Goal: Task Accomplishment & Management: Complete application form

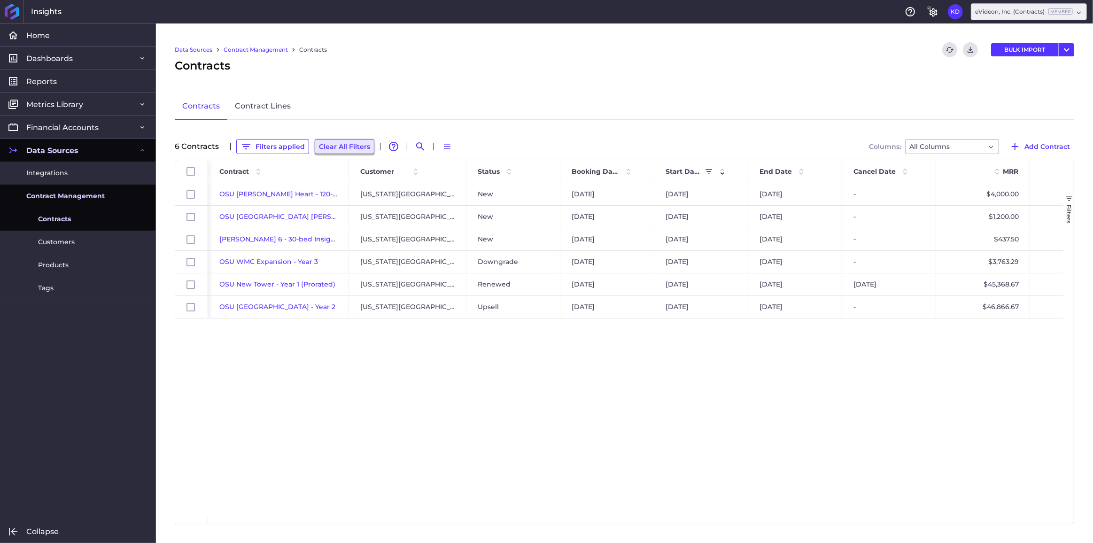
click at [330, 146] on button "Clear All Filters" at bounding box center [345, 146] width 60 height 15
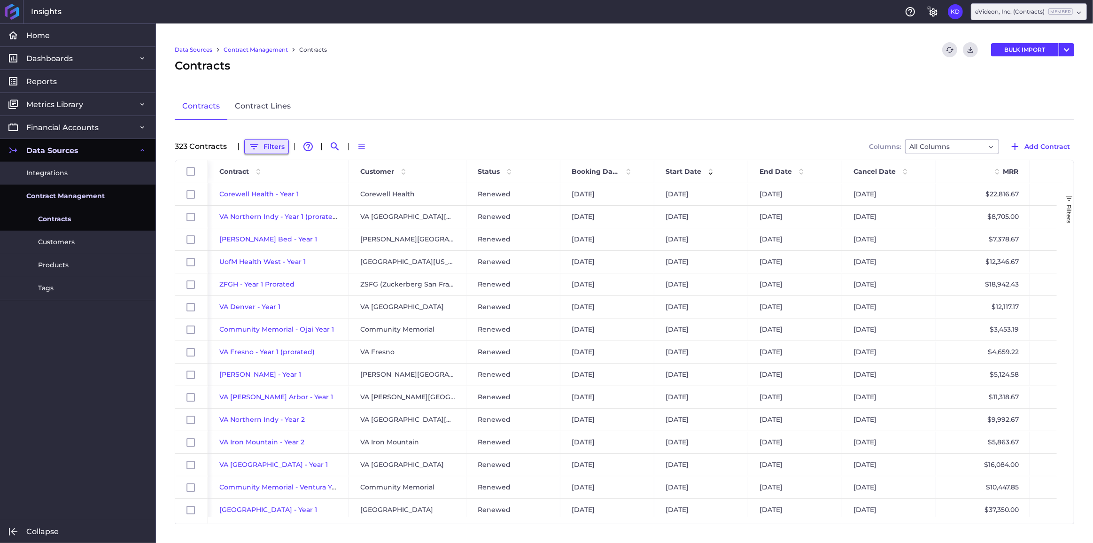
click at [255, 146] on icon "button" at bounding box center [254, 147] width 8 height 6
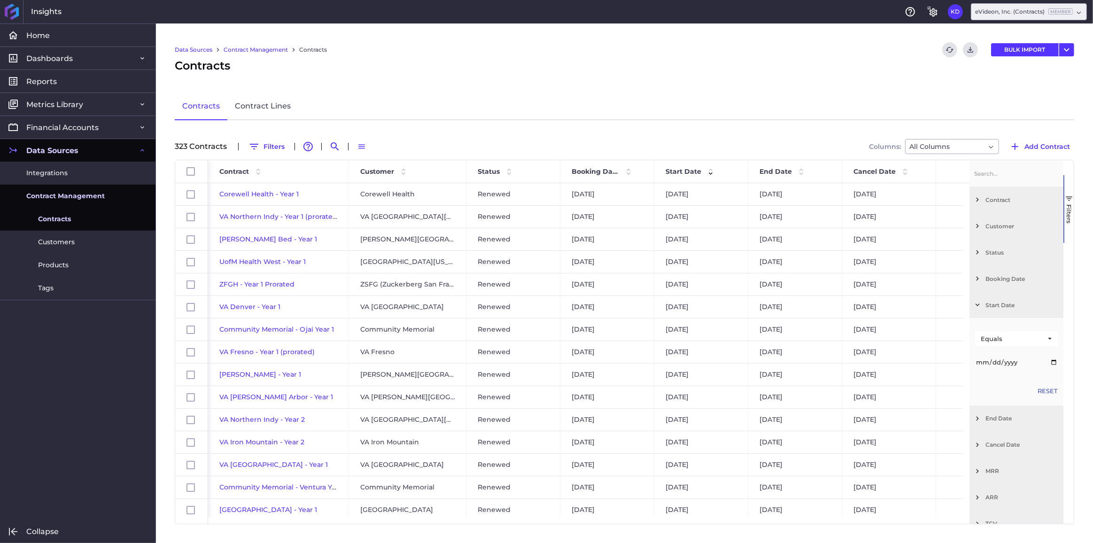
click at [981, 228] on span "Filter List 12 Filters" at bounding box center [978, 226] width 8 height 8
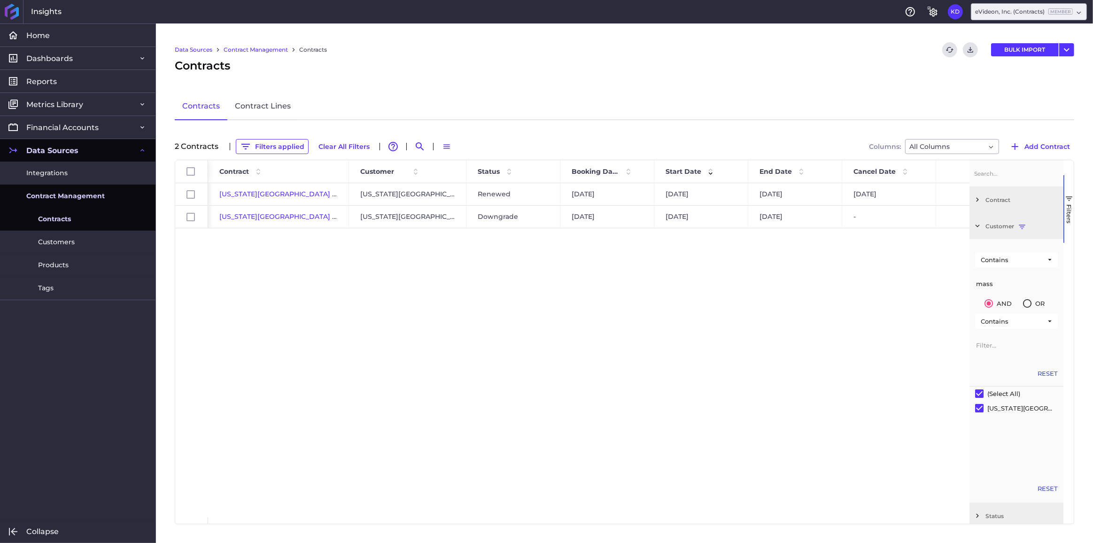
click at [663, 318] on div "Massachusetts General Hospital - Year 1 Massachusetts General Hospital Renewed …" at bounding box center [589, 350] width 762 height 334
drag, startPoint x: 999, startPoint y: 284, endPoint x: 966, endPoint y: 285, distance: 32.9
click at [967, 285] on div "Id Contract Customer Status" at bounding box center [624, 342] width 899 height 364
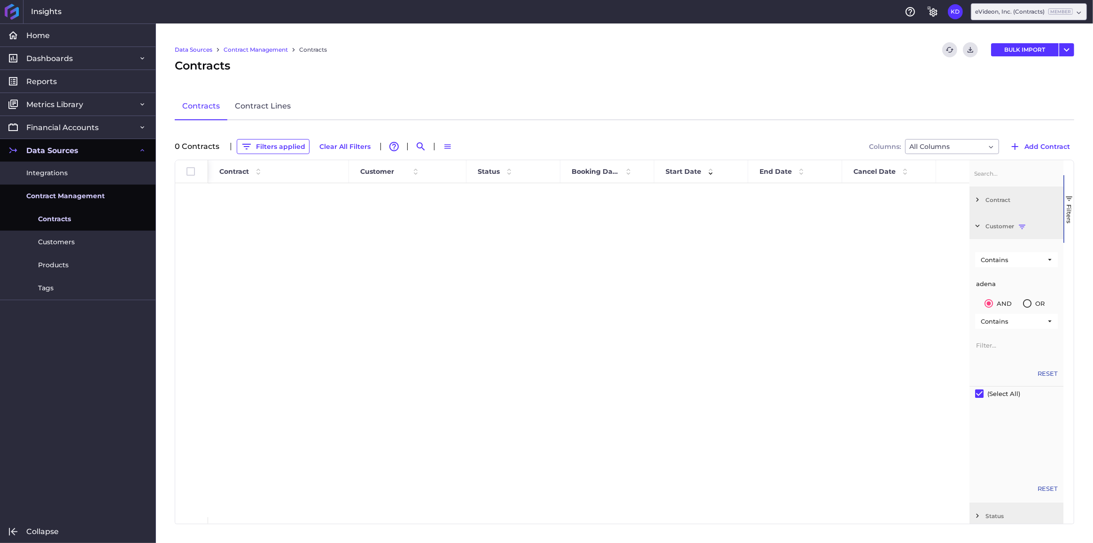
type input "adena"
click at [395, 264] on div at bounding box center [589, 350] width 762 height 334
click at [60, 244] on span "Customers" at bounding box center [56, 242] width 37 height 10
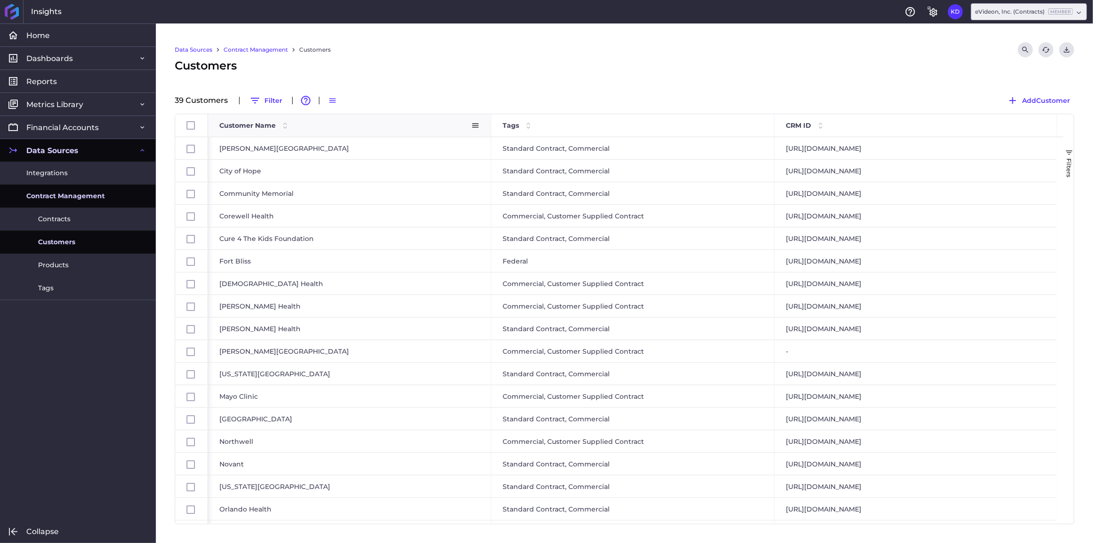
click at [229, 130] on div "Customer Name" at bounding box center [345, 126] width 252 height 18
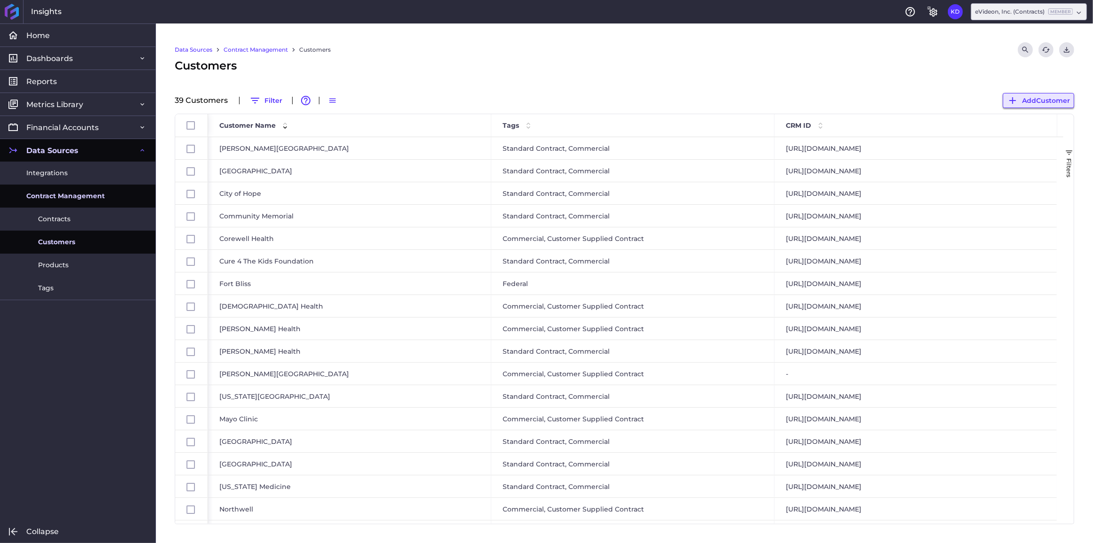
click at [1058, 100] on span "Add Customer" at bounding box center [1046, 100] width 48 height 10
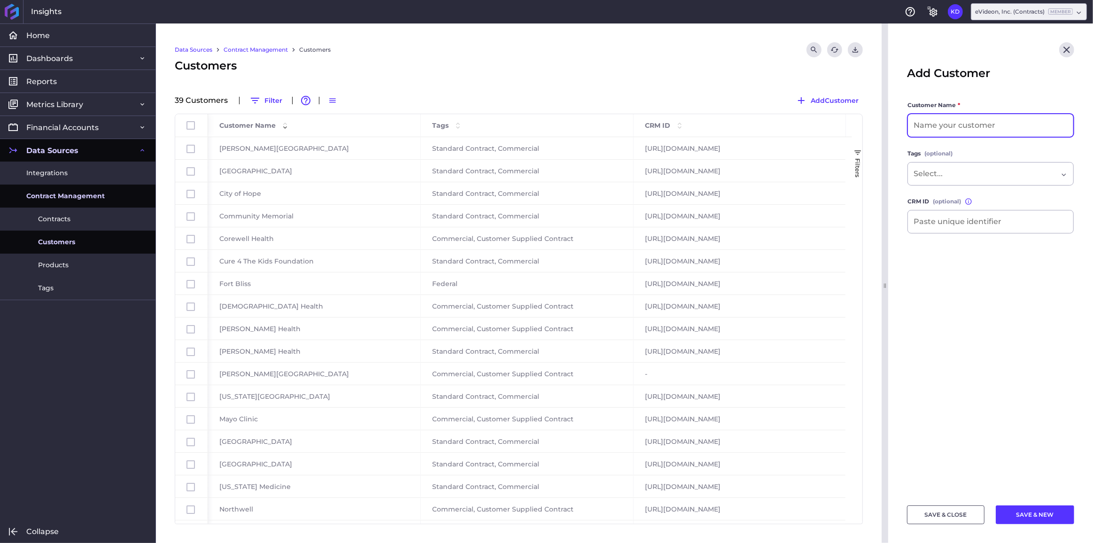
click at [948, 125] on input at bounding box center [990, 125] width 165 height 23
type input "Adena Health System"
click at [963, 164] on div "Dropdown select" at bounding box center [991, 173] width 166 height 23
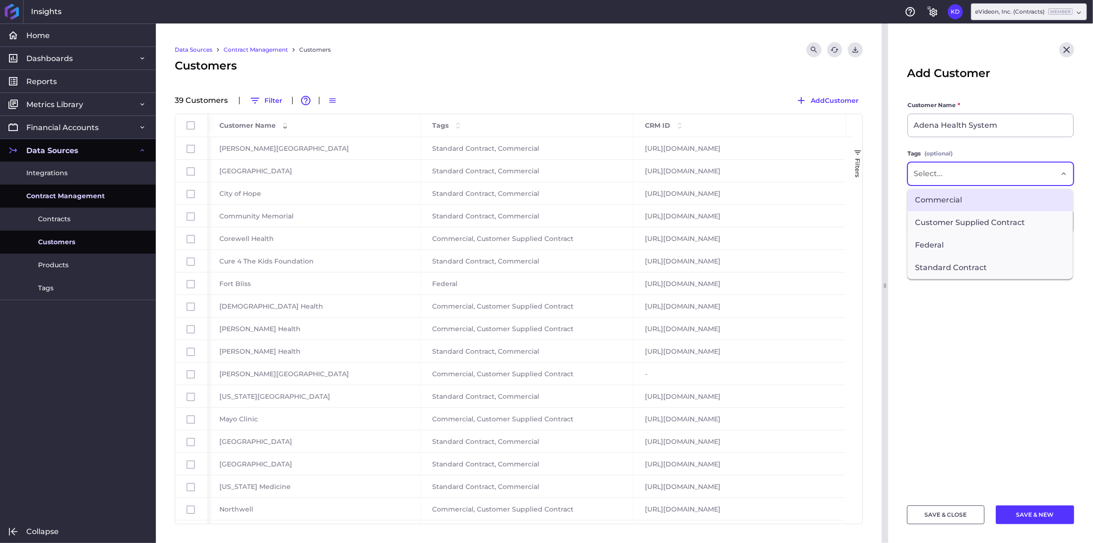
click at [961, 203] on span "Commercial" at bounding box center [990, 200] width 165 height 23
click at [968, 264] on span "Standard Contract" at bounding box center [990, 269] width 165 height 23
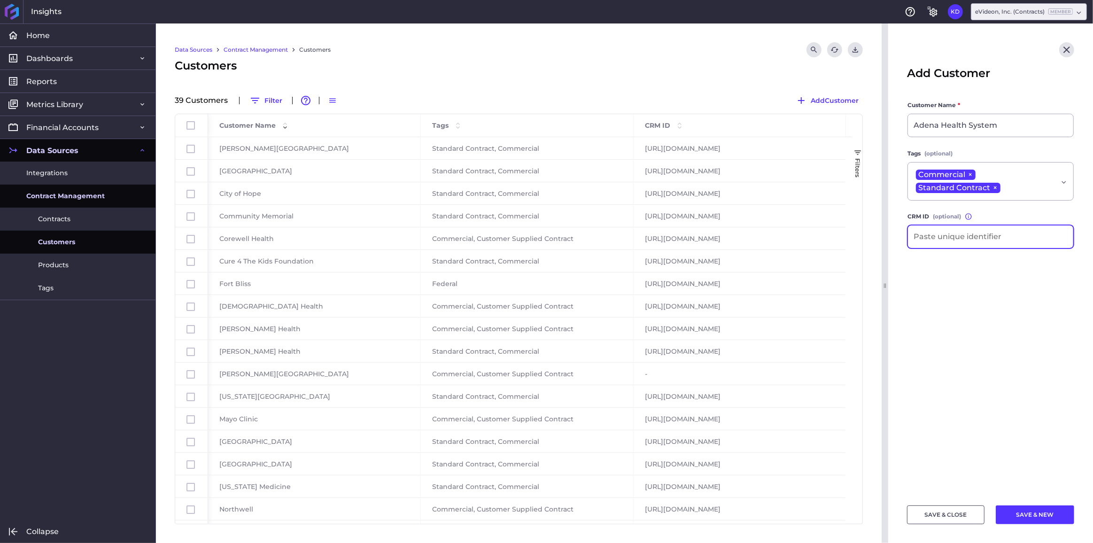
click at [958, 234] on input at bounding box center [990, 237] width 165 height 23
paste input "https://drive.google.com/file/d/1ymTDm3nFeApd5zNZYTHQ1KukNkbmGbD8/view?usp=shar…"
type input "https://drive.google.com/file/d/1ymTDm3nFeApd5zNZYTHQ1KukNkbmGbD8/view?usp=shar…"
click at [1037, 518] on button "SAVE & NEW" at bounding box center [1035, 515] width 78 height 19
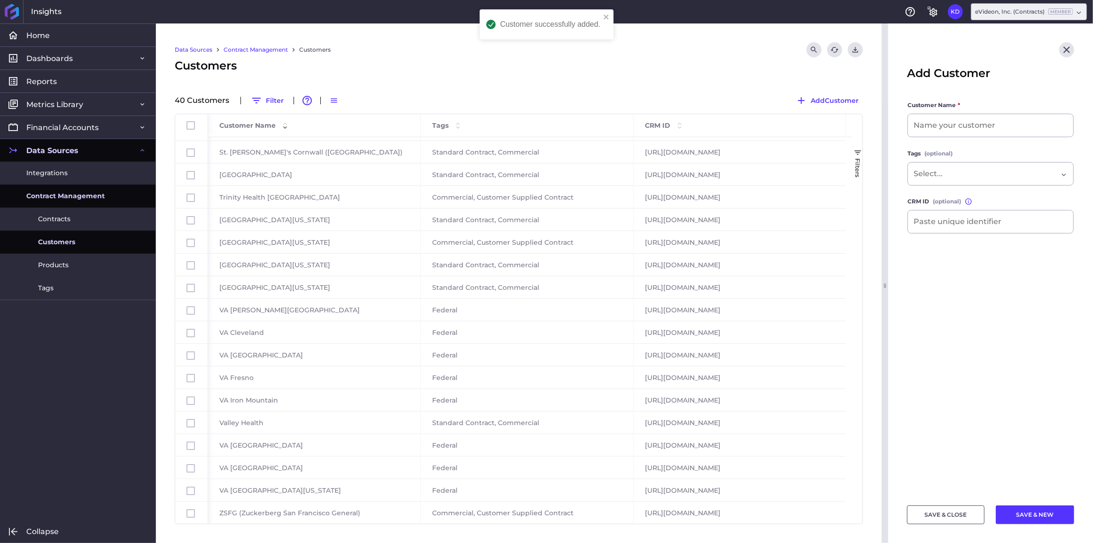
scroll to position [0, 0]
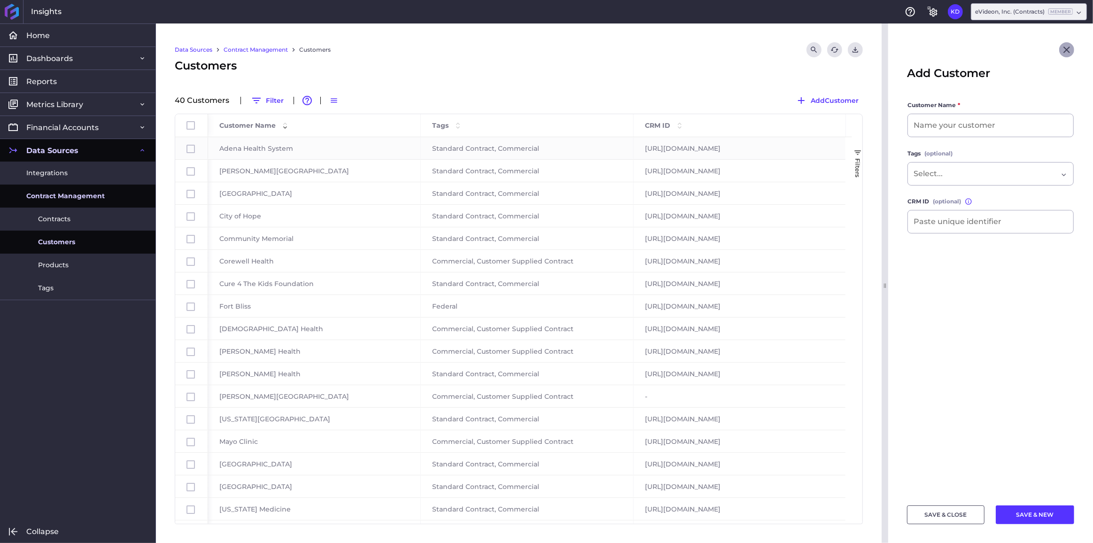
click at [1069, 51] on icon "Close" at bounding box center [1067, 49] width 11 height 11
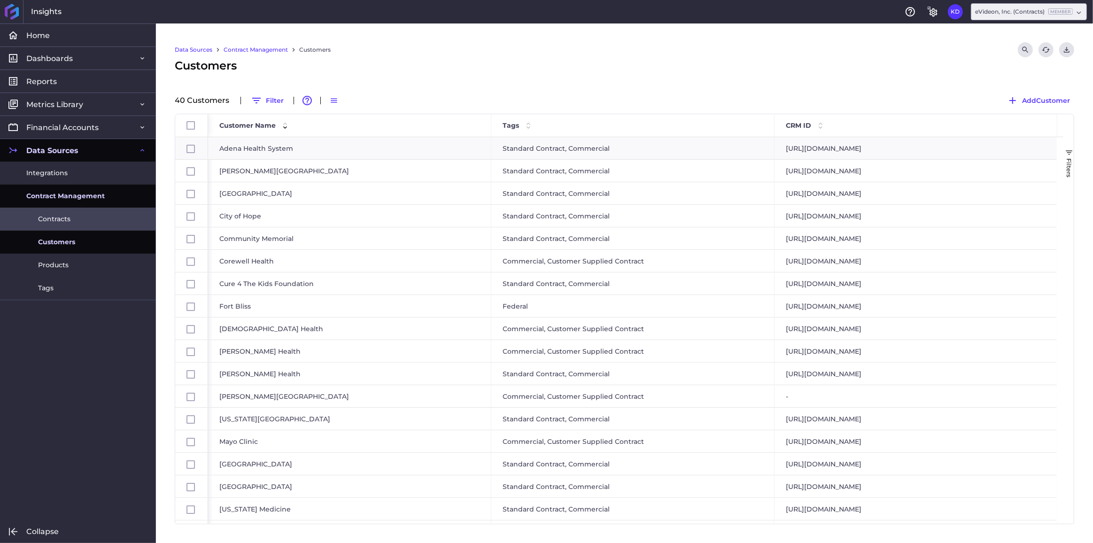
click at [53, 220] on span "Contracts" at bounding box center [54, 219] width 32 height 10
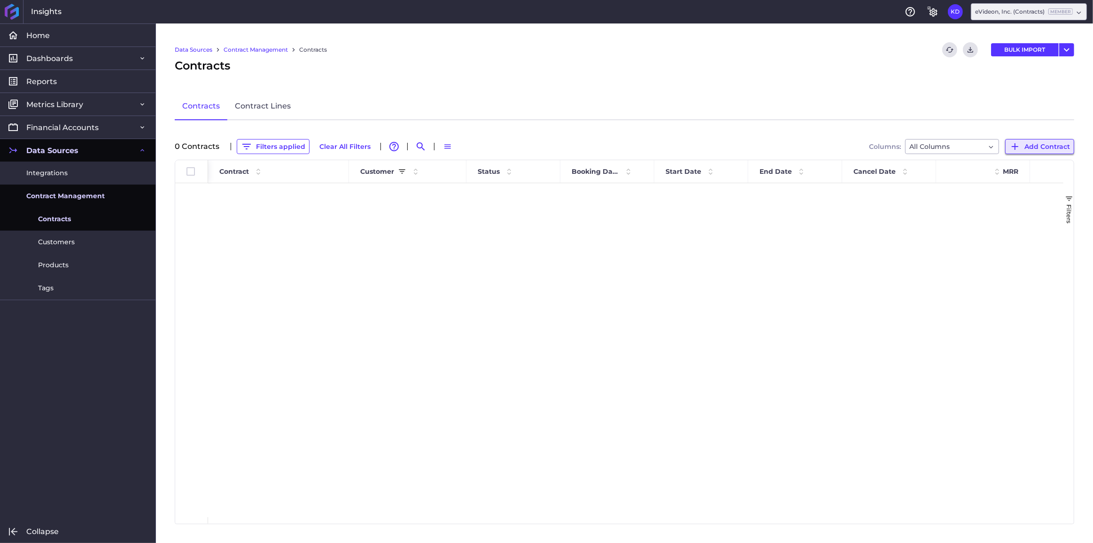
click at [1035, 146] on span "Add Contract" at bounding box center [1048, 146] width 46 height 10
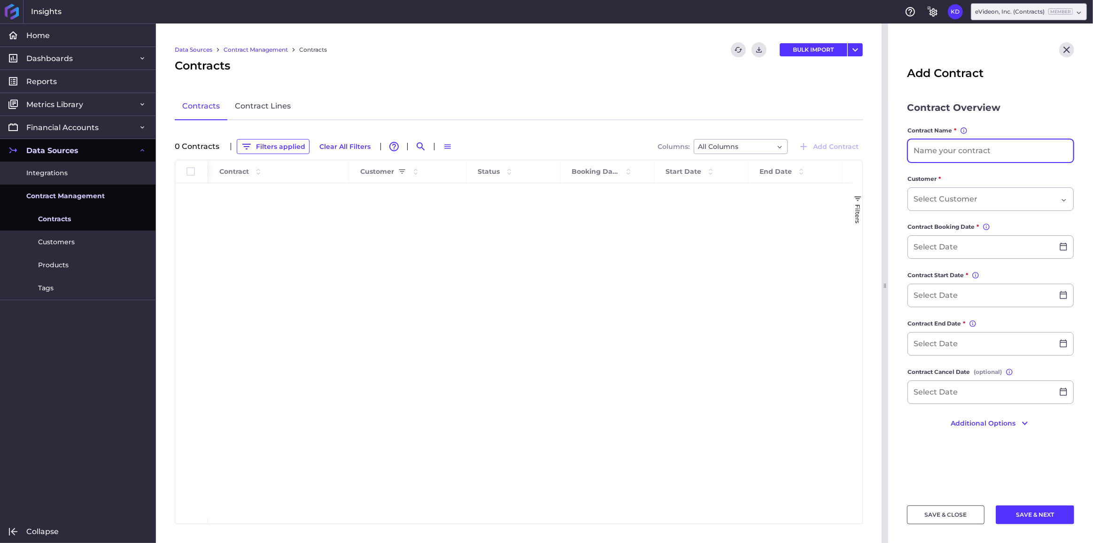
click at [975, 151] on input at bounding box center [990, 151] width 165 height 23
type input "Adena Health System"
click at [986, 190] on div "Dropdown select" at bounding box center [991, 198] width 166 height 23
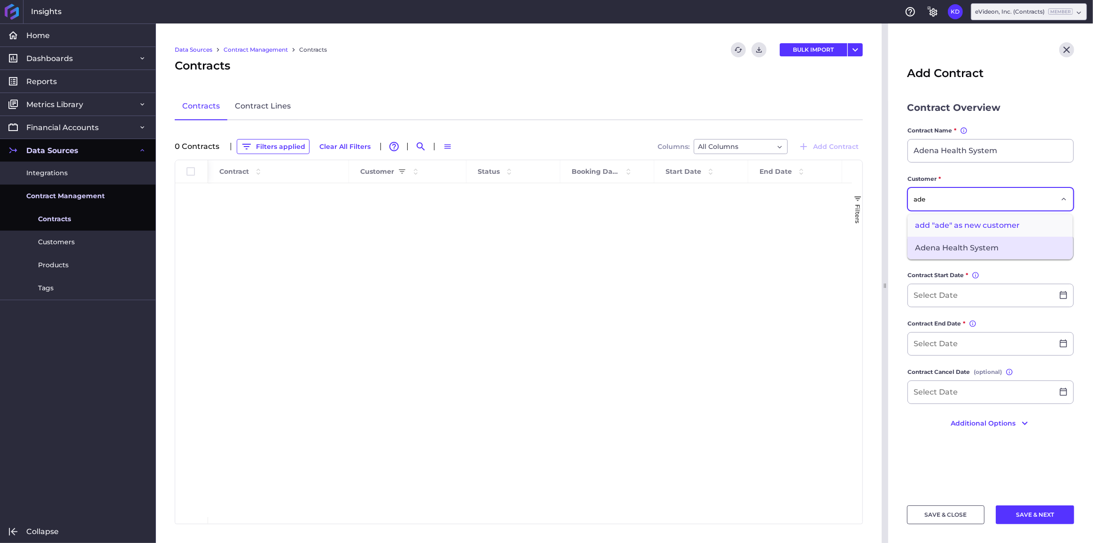
type input "ade"
click at [958, 245] on span "Adena Health System" at bounding box center [990, 248] width 165 height 23
click at [945, 245] on input at bounding box center [981, 247] width 146 height 23
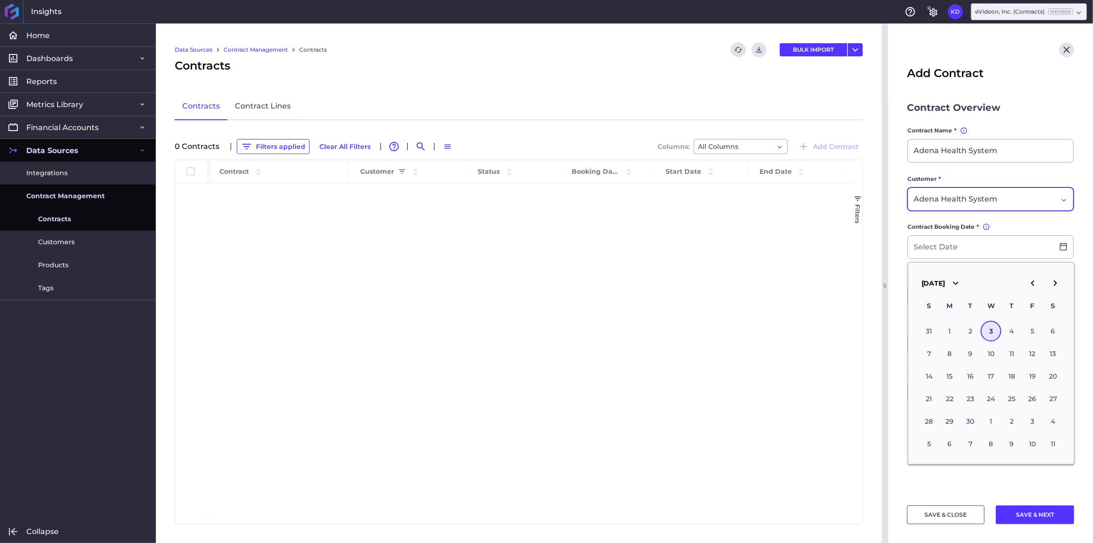
click at [1030, 282] on icon "button" at bounding box center [1033, 283] width 11 height 11
click at [949, 330] on div "28" at bounding box center [950, 331] width 21 height 21
type input "07/28/2025"
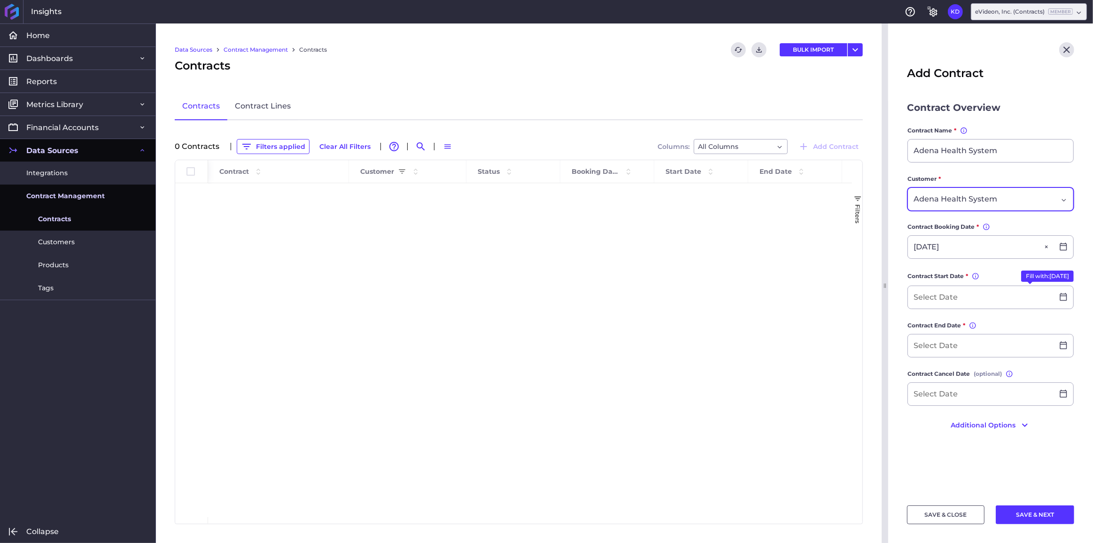
click at [900, 267] on main "Contract Overview Contract Name * You can change the contract name, but it must…" at bounding box center [991, 298] width 205 height 394
click at [940, 293] on input at bounding box center [981, 297] width 146 height 23
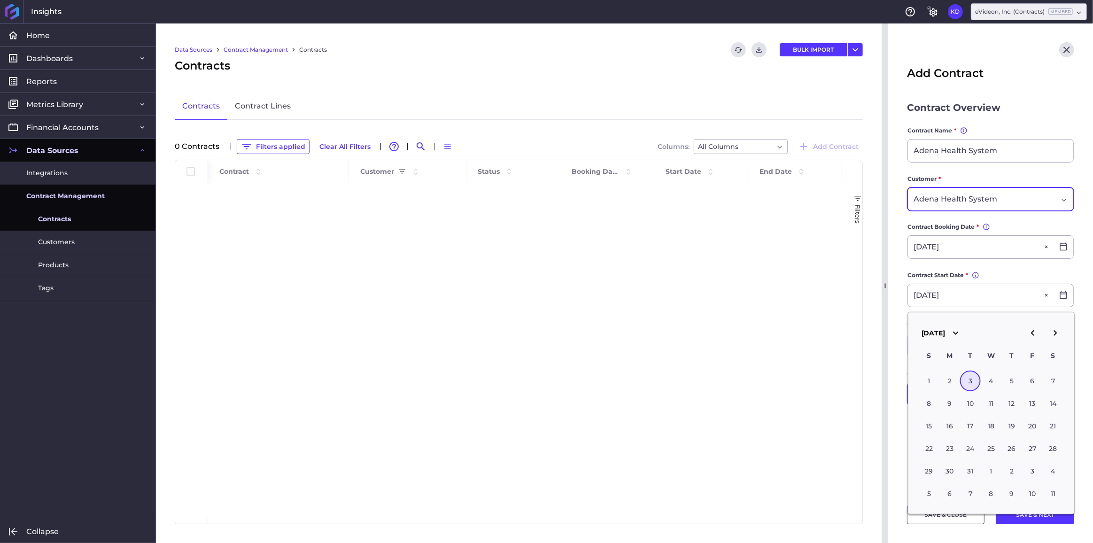
click at [970, 384] on div "3" at bounding box center [970, 381] width 21 height 21
type input "03/03/2026"
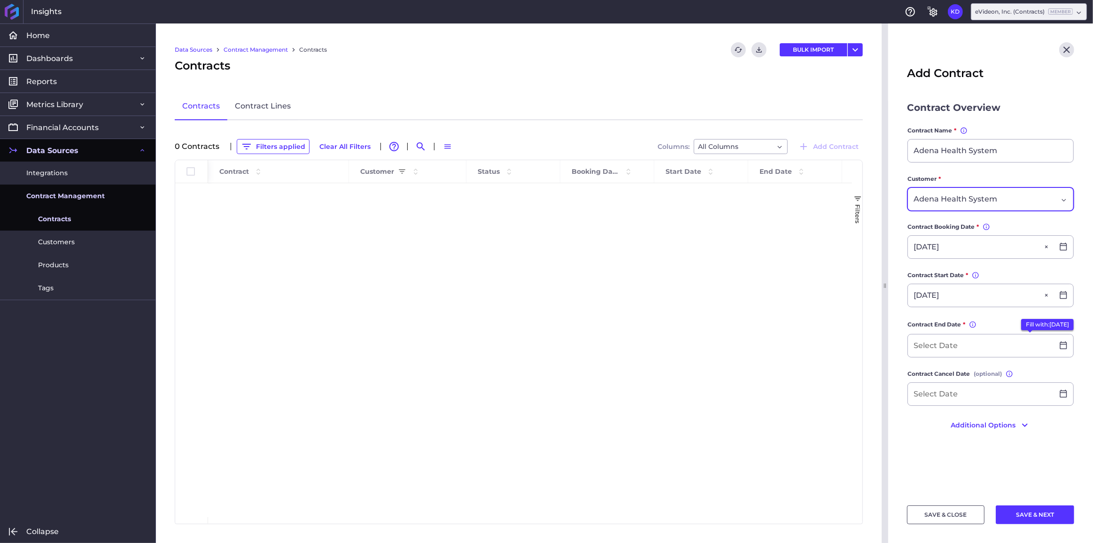
click at [1033, 320] on button "Fill with: 03/02/2027" at bounding box center [1048, 324] width 53 height 11
type input "03/02/2027"
click at [980, 420] on button "Additional Options" at bounding box center [990, 423] width 167 height 15
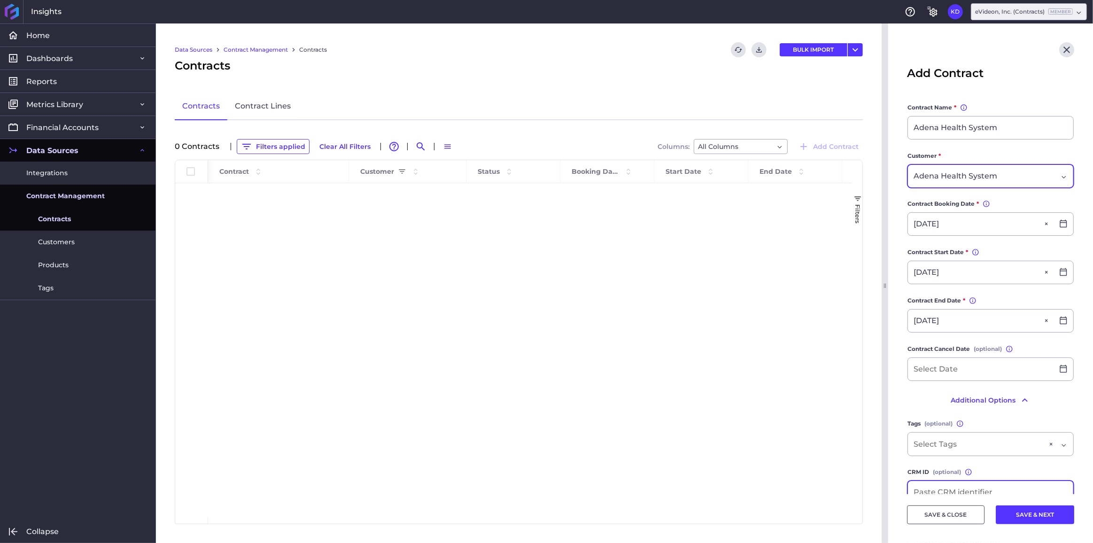
scroll to position [42, 0]
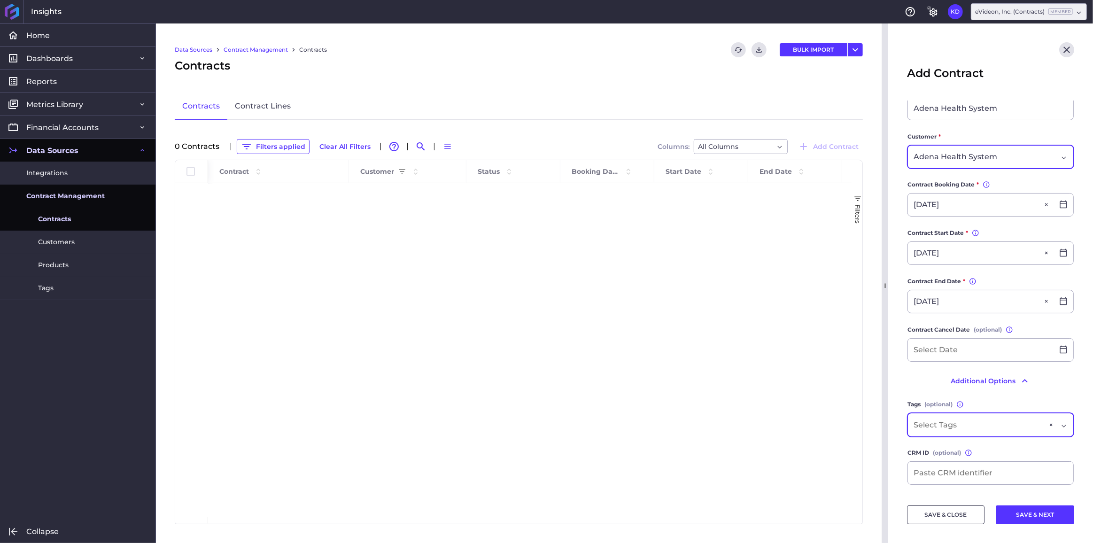
click at [961, 425] on input "Dropdown select" at bounding box center [938, 425] width 49 height 11
type input "a"
type input "Adena Health System"
click at [976, 369] on div "add "Adena Health System" as new tag" at bounding box center [990, 378] width 165 height 23
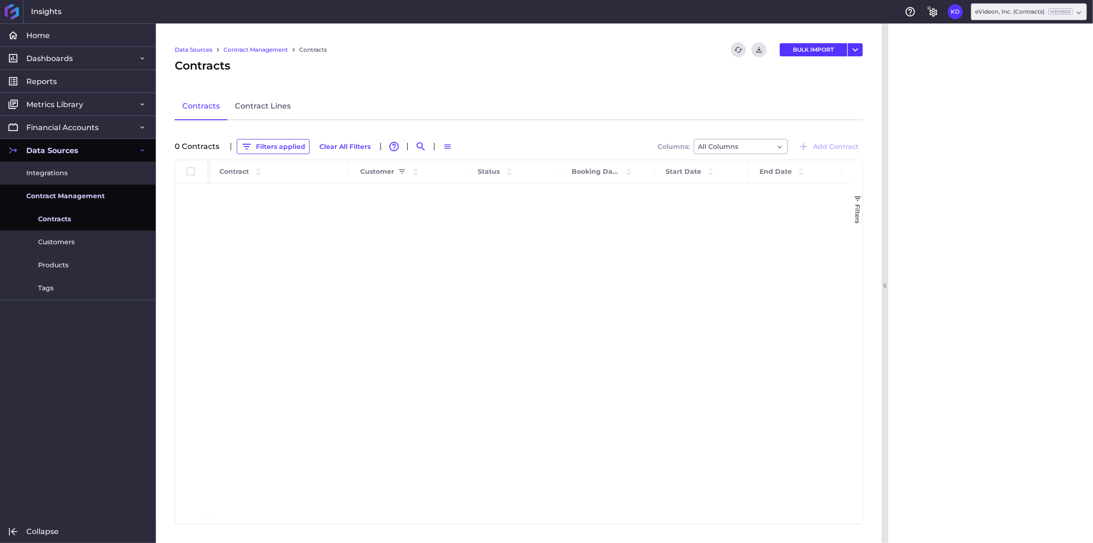
scroll to position [0, 0]
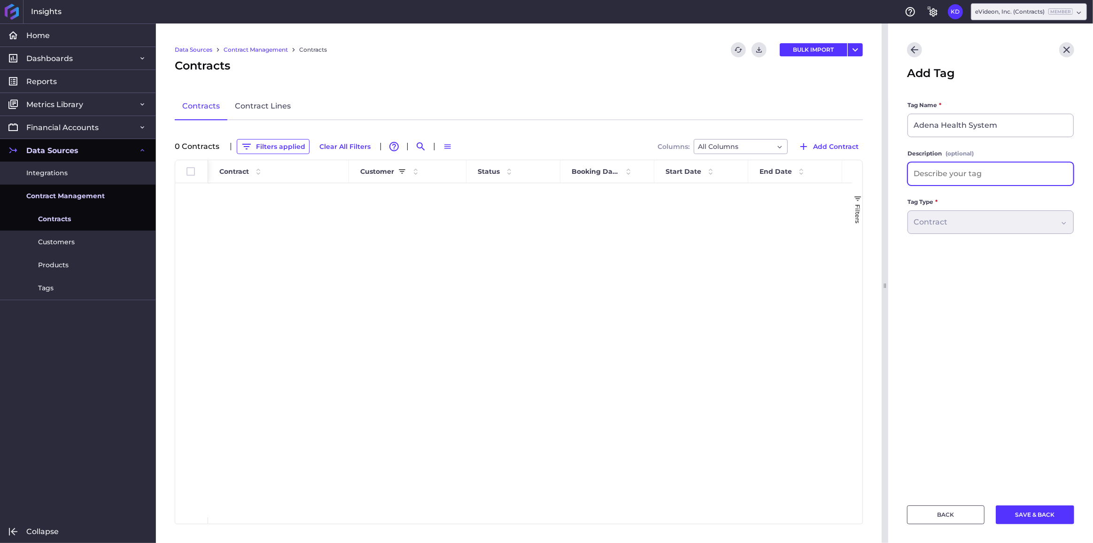
click at [968, 180] on input at bounding box center [990, 174] width 165 height 23
click at [1019, 510] on button "SAVE & BACK" at bounding box center [1035, 515] width 78 height 19
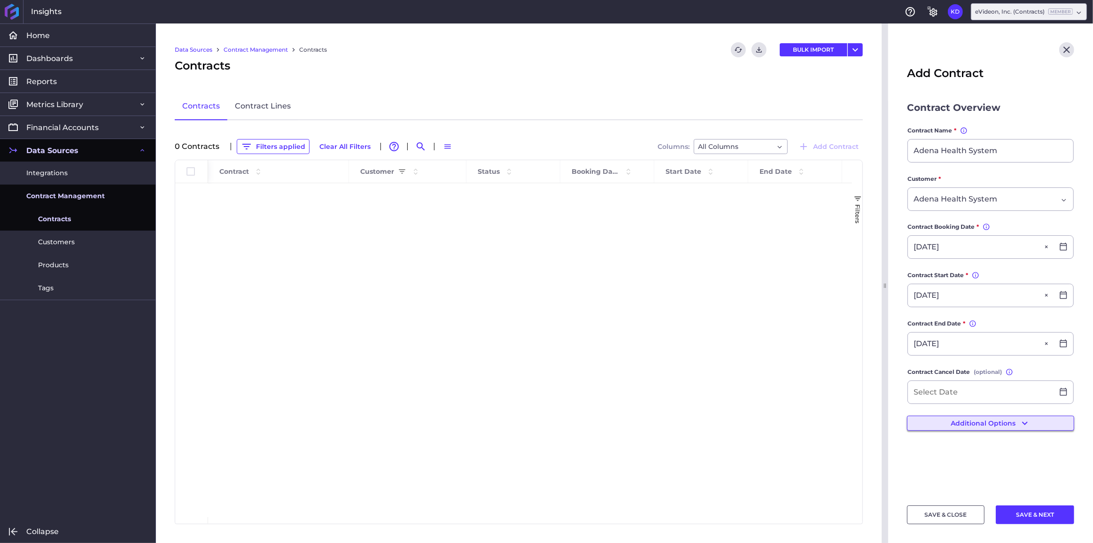
click at [983, 419] on button "Additional Options" at bounding box center [990, 423] width 167 height 15
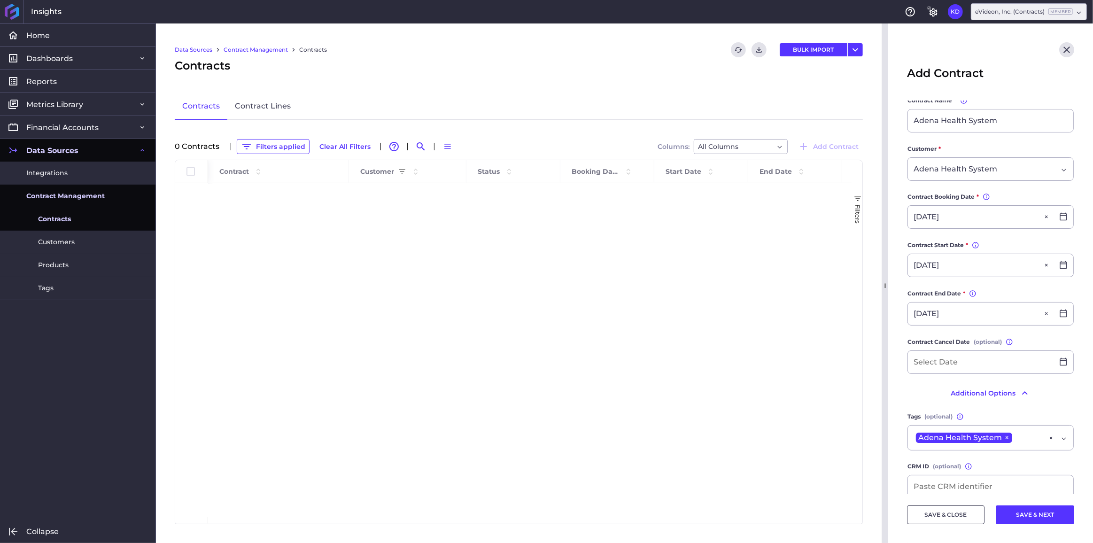
scroll to position [42, 0]
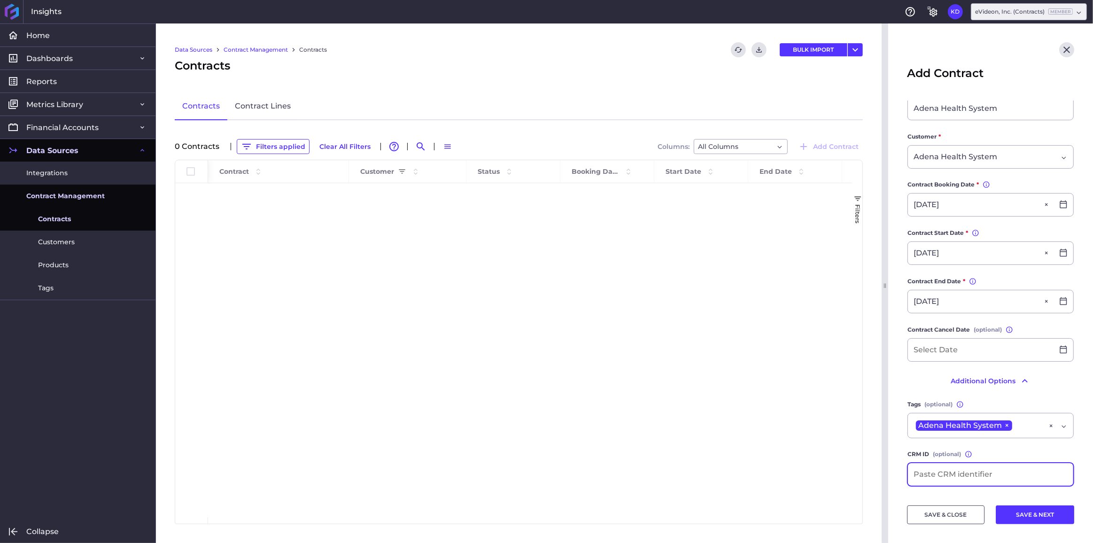
click at [980, 472] on input at bounding box center [990, 474] width 165 height 23
paste input "SO-1046"
type input "SO-1046"
click at [1020, 515] on button "SAVE & NEXT" at bounding box center [1035, 515] width 78 height 19
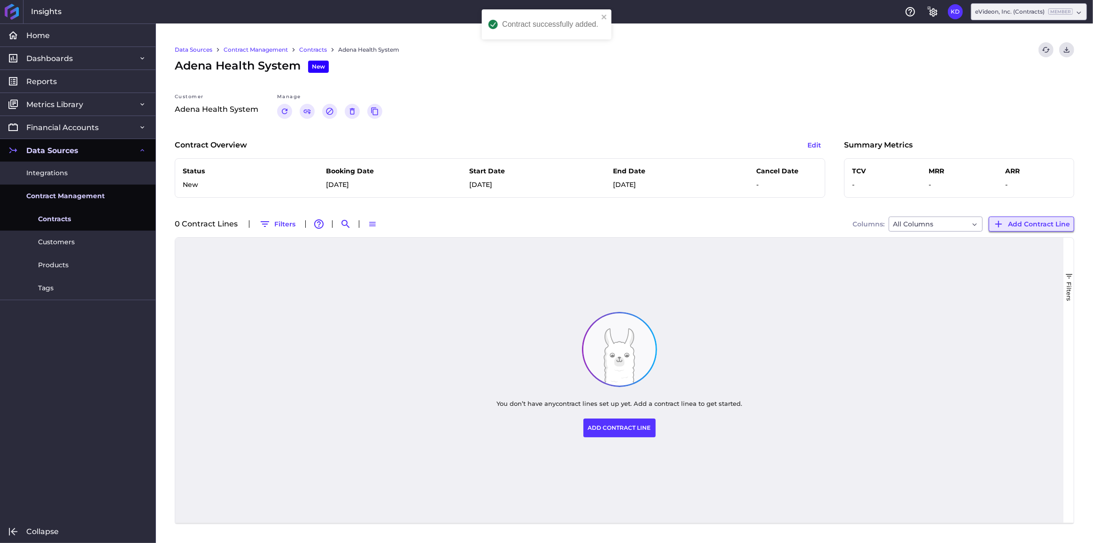
click at [1035, 222] on span "Add Contract Line" at bounding box center [1039, 224] width 62 height 10
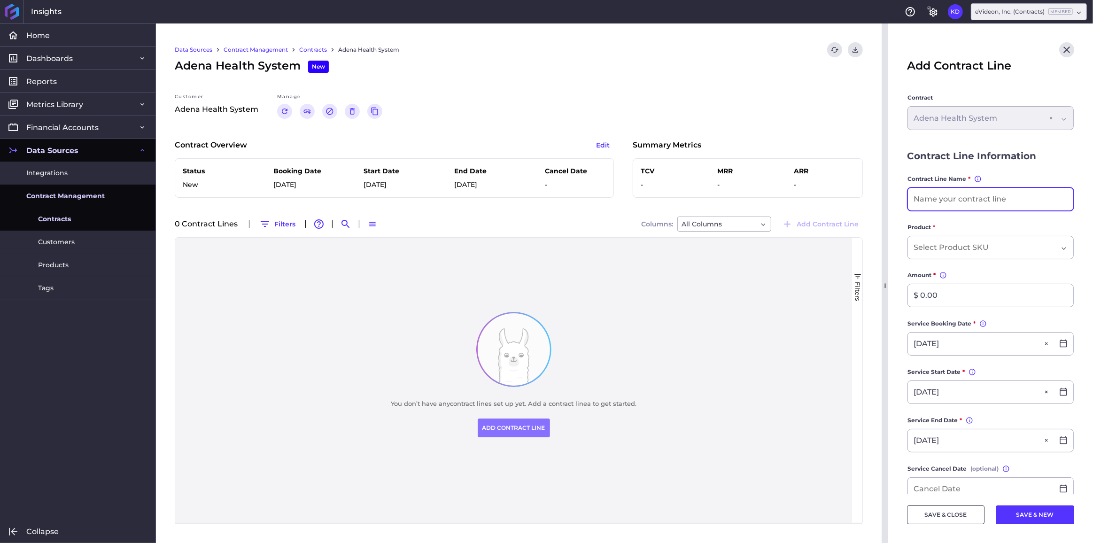
click at [979, 196] on input at bounding box center [990, 199] width 165 height 23
type input "207 Engage, Insight Aware"
click at [974, 254] on div "Dropdown select" at bounding box center [991, 247] width 166 height 23
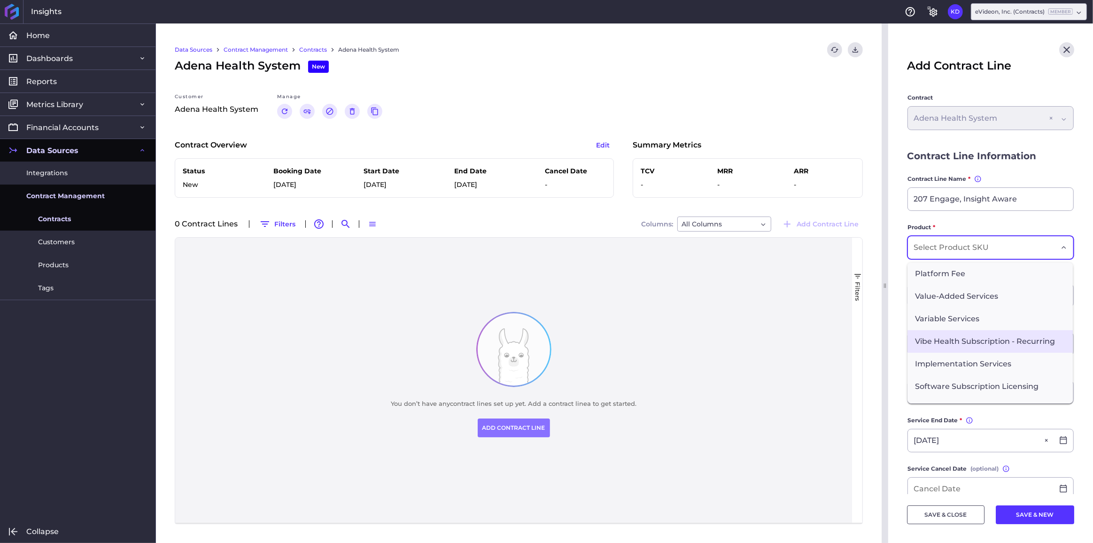
click at [975, 332] on span "Vibe Health Subscription - Recurring" at bounding box center [990, 341] width 165 height 23
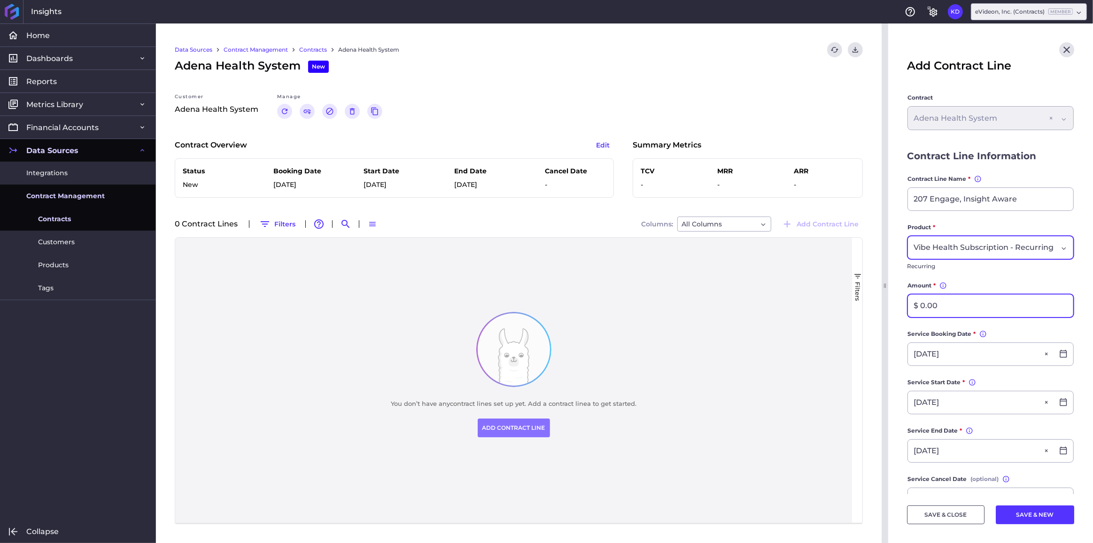
click at [967, 311] on input "$ 0.00" at bounding box center [990, 306] width 165 height 23
type input "$ 191,985.00"
click at [1026, 200] on input "207 Engage, Insight Aware" at bounding box center [990, 199] width 165 height 23
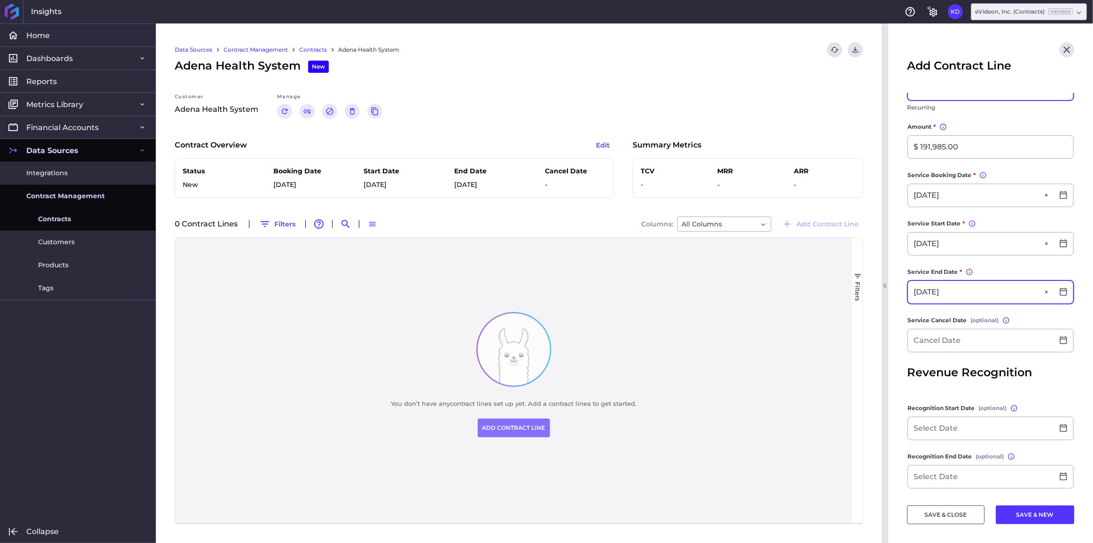
scroll to position [171, 0]
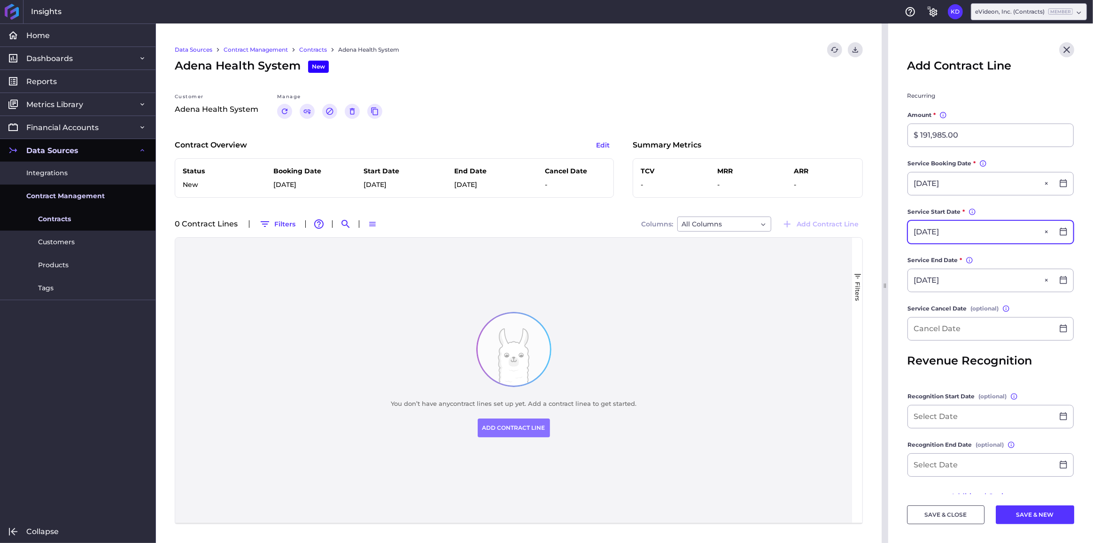
type input "207 Engage, Insight Aware plus Education Content"
click at [972, 239] on input "03/03/2026" at bounding box center [981, 232] width 146 height 23
click at [900, 325] on main "Contract Adena Health System Adena Health System × Contract Line Information Co…" at bounding box center [991, 218] width 205 height 593
click at [957, 424] on input at bounding box center [981, 417] width 146 height 23
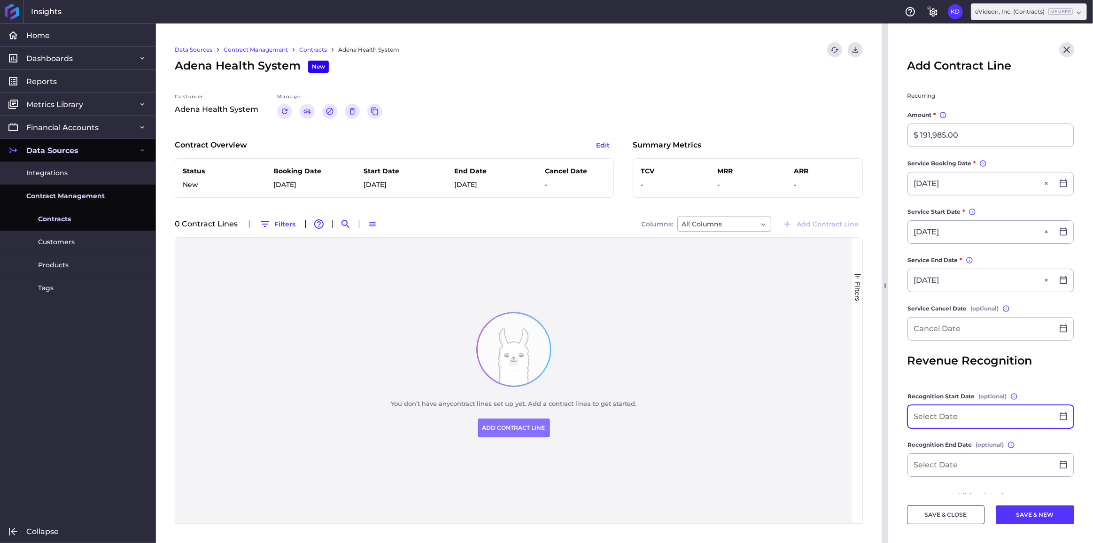
paste input "03/03/2026"
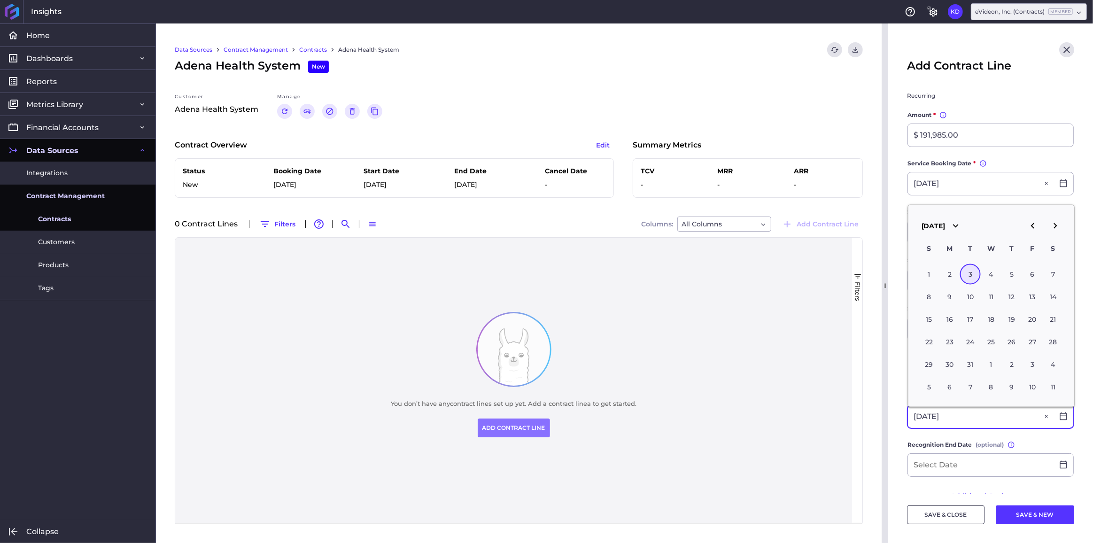
type input "03/03/2026"
click at [901, 325] on main "Contract Adena Health System Adena Health System × Contract Line Information Co…" at bounding box center [991, 218] width 205 height 593
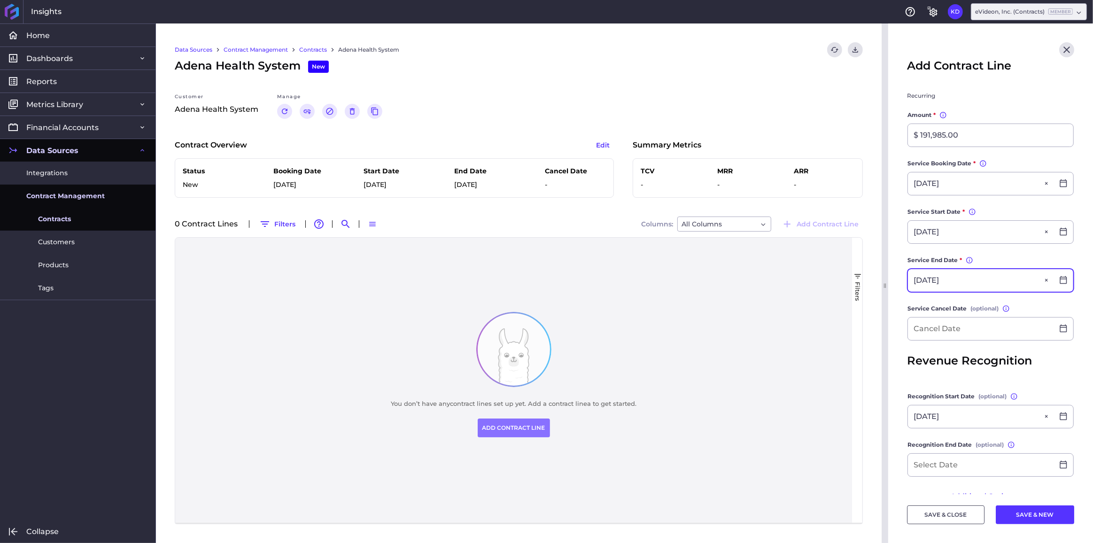
click at [953, 291] on input "03/02/2027" at bounding box center [981, 280] width 146 height 23
click at [901, 315] on main "Contract Adena Health System Adena Health System × Contract Line Information Co…" at bounding box center [991, 218] width 205 height 593
click at [977, 475] on input at bounding box center [981, 465] width 146 height 23
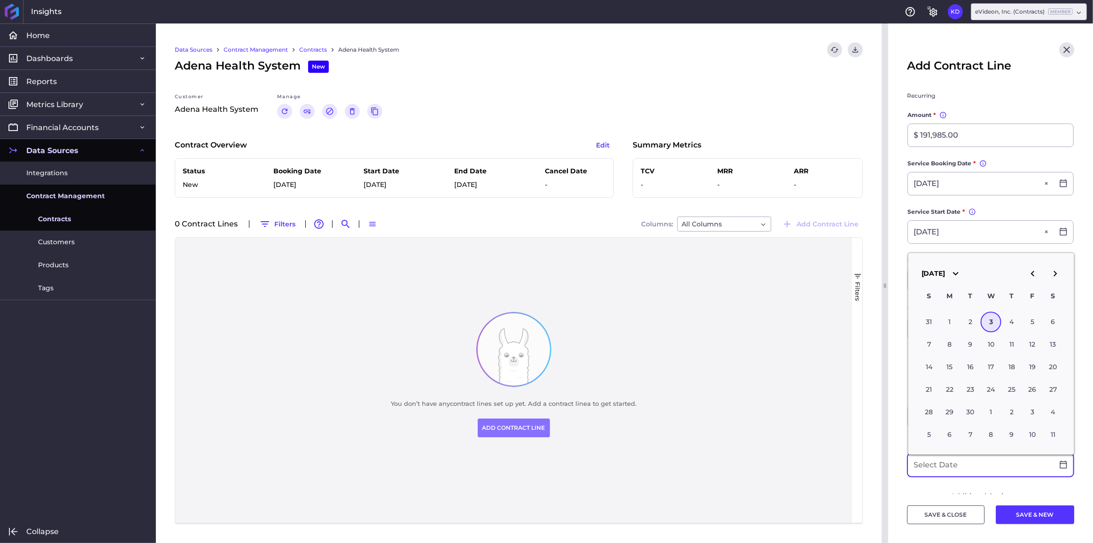
paste input "03/02/2027"
type input "03/02/2027"
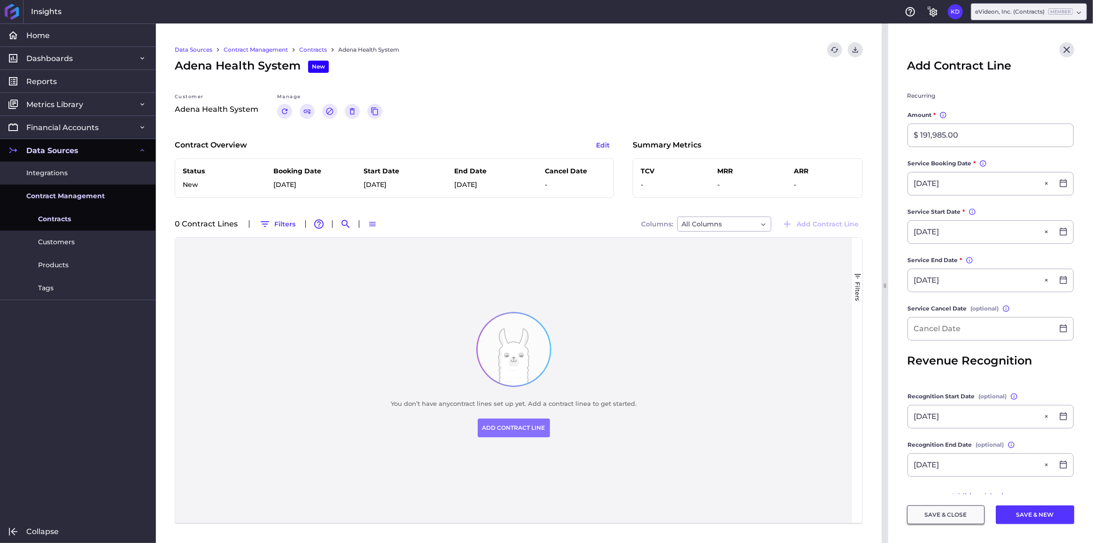
click at [948, 516] on button "SAVE & CLOSE" at bounding box center [946, 515] width 78 height 19
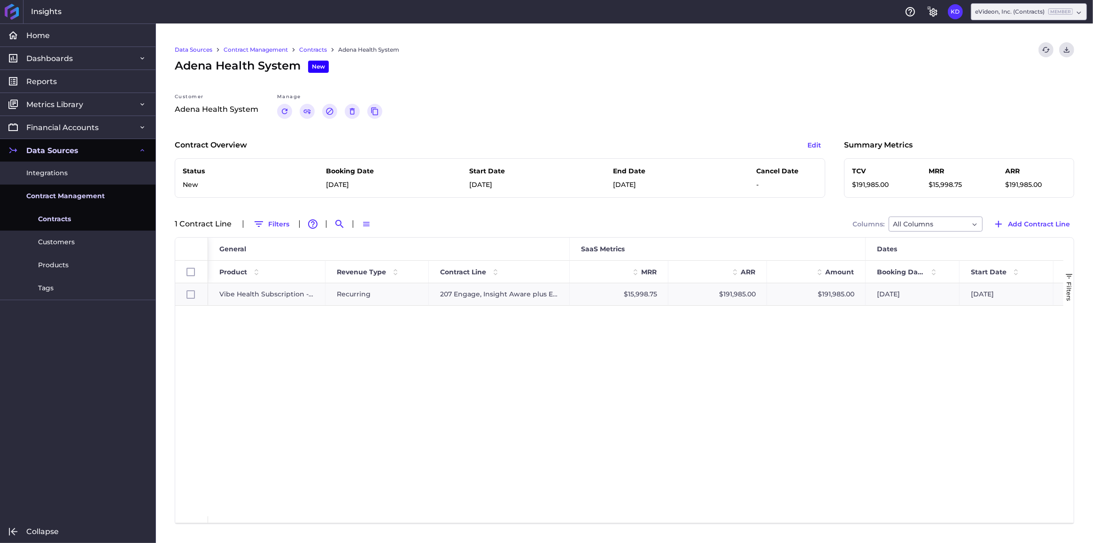
click at [273, 46] on link "Contract Management" at bounding box center [256, 50] width 64 height 8
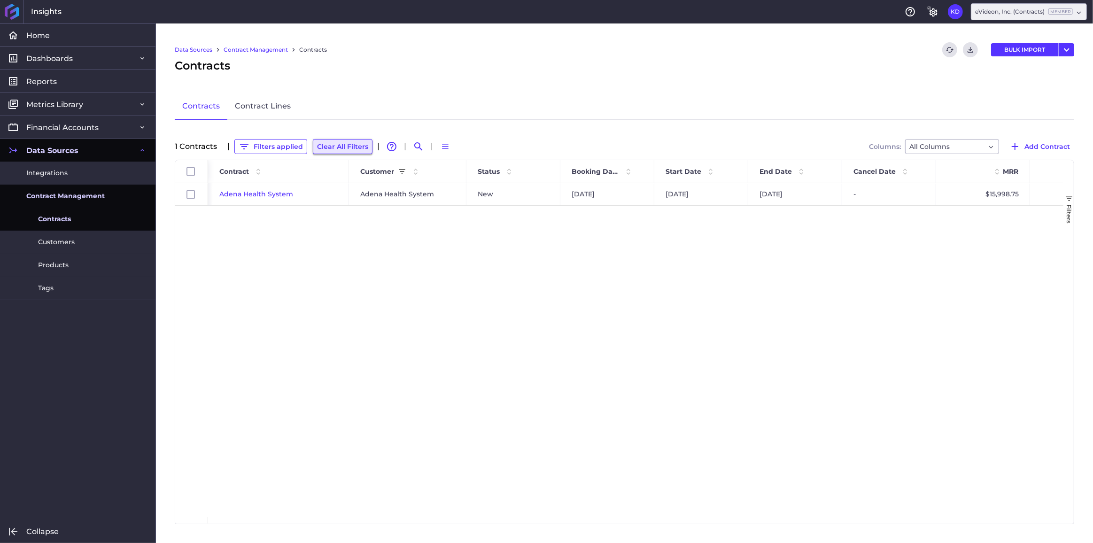
click at [332, 146] on button "Clear All Filters" at bounding box center [343, 146] width 60 height 15
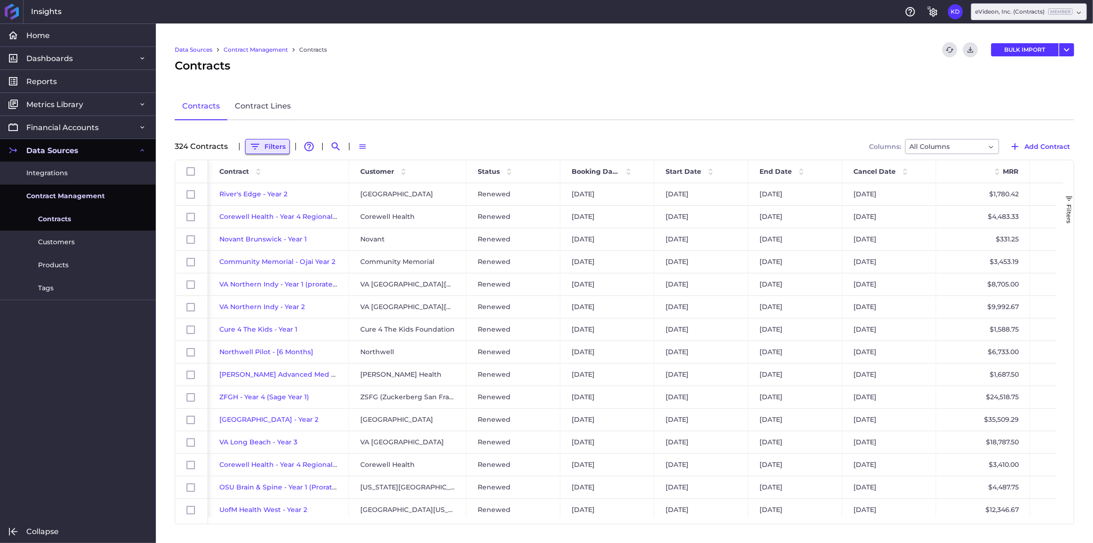
click at [269, 147] on button "Filters" at bounding box center [267, 146] width 45 height 15
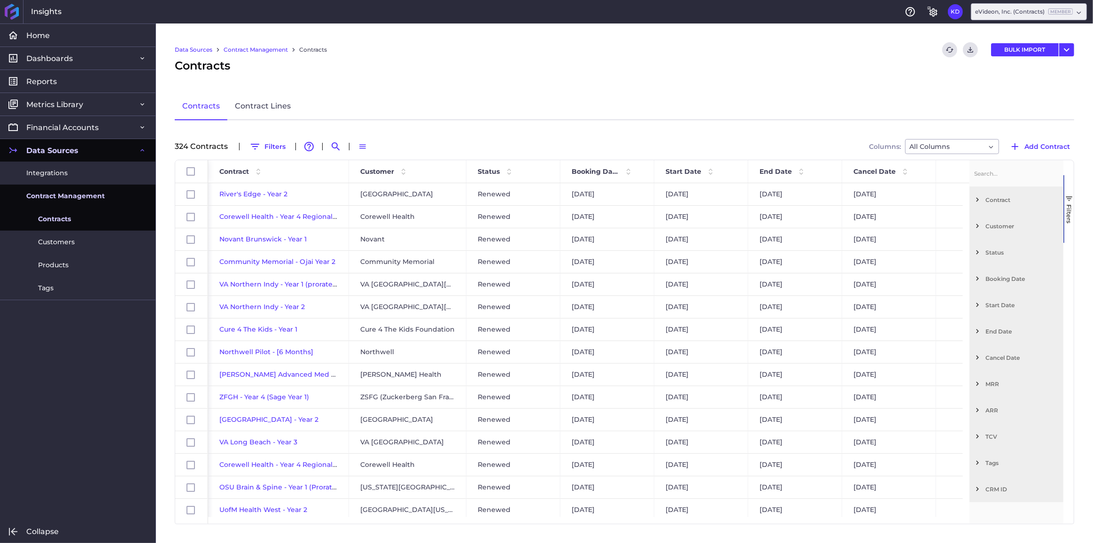
click at [978, 227] on span "Filter List 12 Filters" at bounding box center [978, 226] width 8 height 8
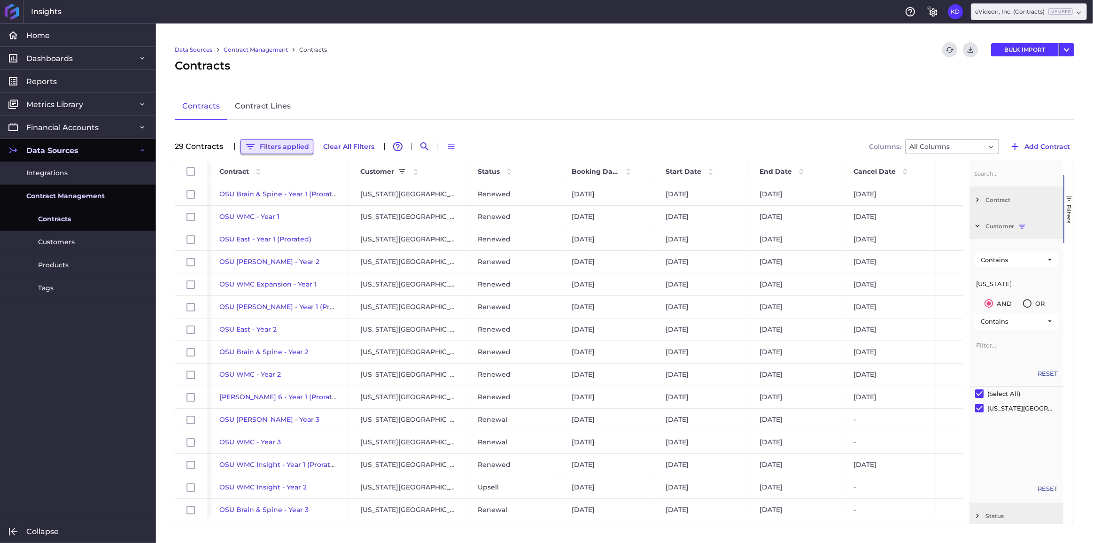
type input "[US_STATE]"
click at [282, 145] on button "Filters applied" at bounding box center [277, 146] width 73 height 15
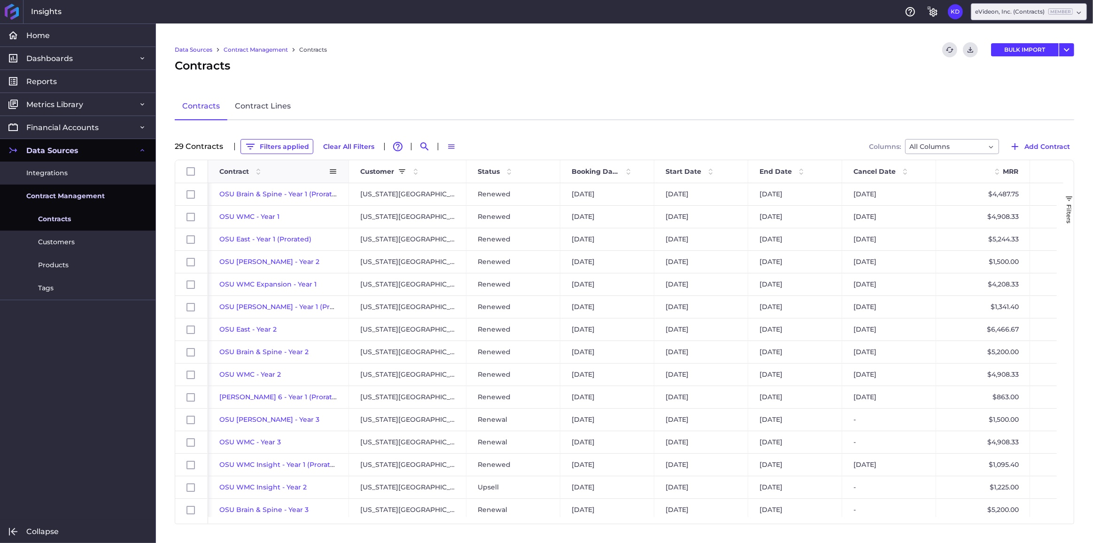
click at [222, 175] on div "Contract" at bounding box center [273, 172] width 109 height 18
click at [1038, 148] on span "Add Contract" at bounding box center [1048, 146] width 46 height 10
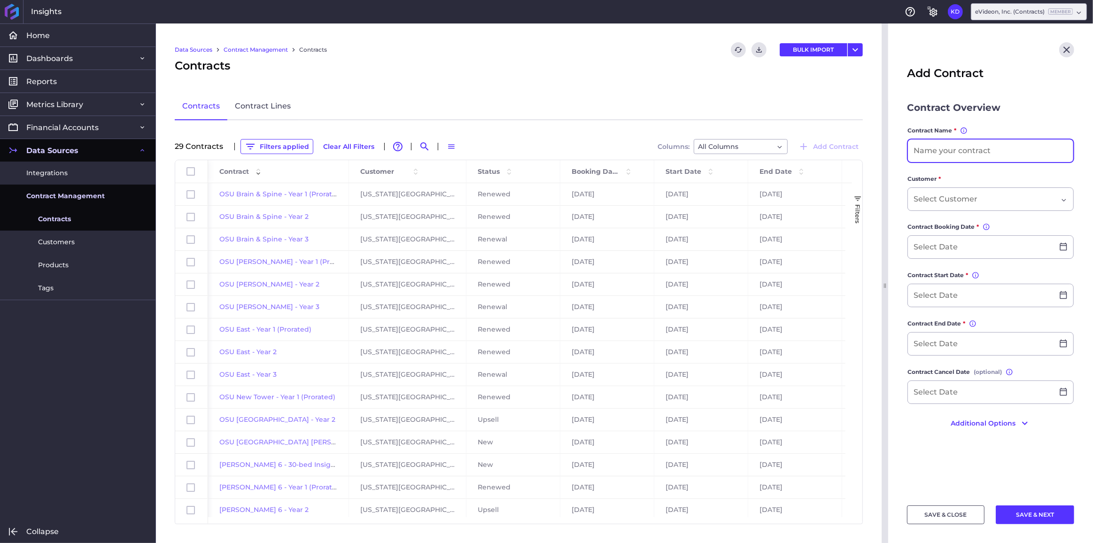
click at [979, 162] on input at bounding box center [990, 151] width 165 height 23
click at [945, 152] on input at bounding box center [990, 151] width 165 height 23
type input "[PERSON_NAME] and [PERSON_NAME] 474-Bed - Year 1"
click at [996, 203] on div "Dropdown select" at bounding box center [986, 199] width 144 height 11
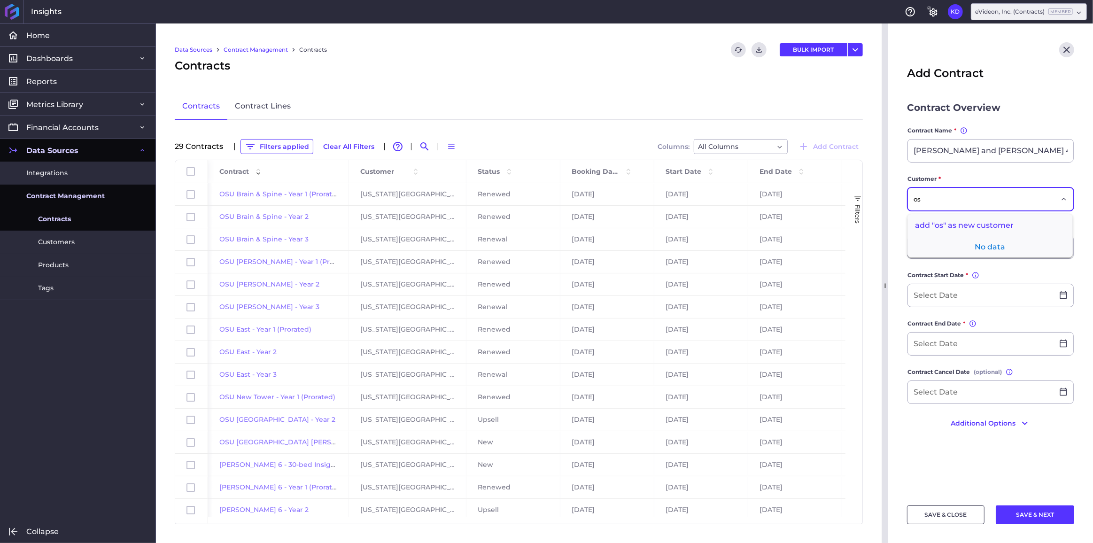
type input "o"
type input "ohio s"
click at [1013, 247] on span "[US_STATE][GEOGRAPHIC_DATA]" at bounding box center [990, 248] width 165 height 23
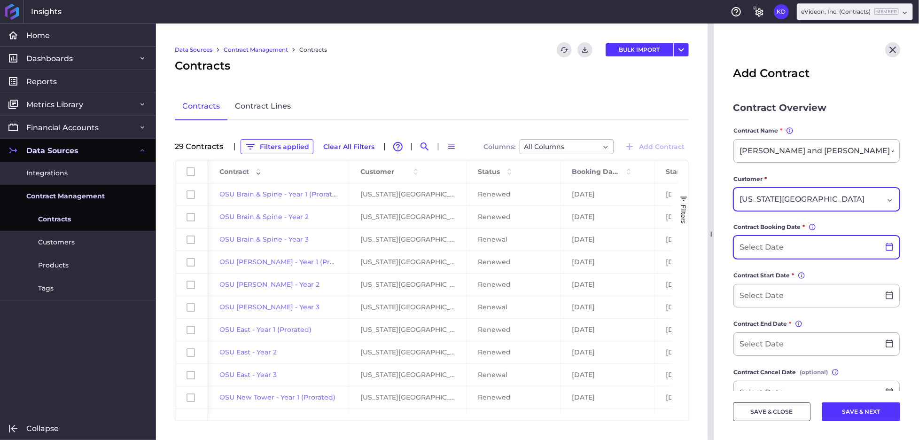
click at [885, 247] on icon at bounding box center [889, 246] width 8 height 8
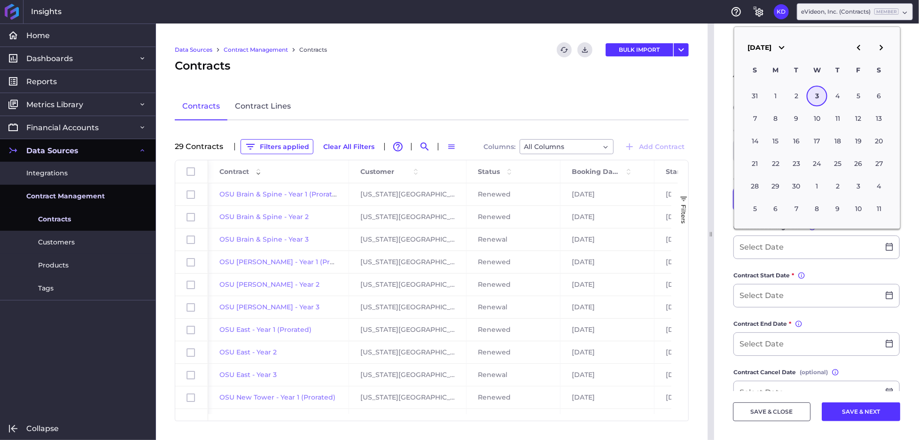
click at [866, 47] on button "button" at bounding box center [859, 47] width 23 height 23
click at [797, 101] on div "29" at bounding box center [796, 96] width 21 height 21
type input "[DATE]"
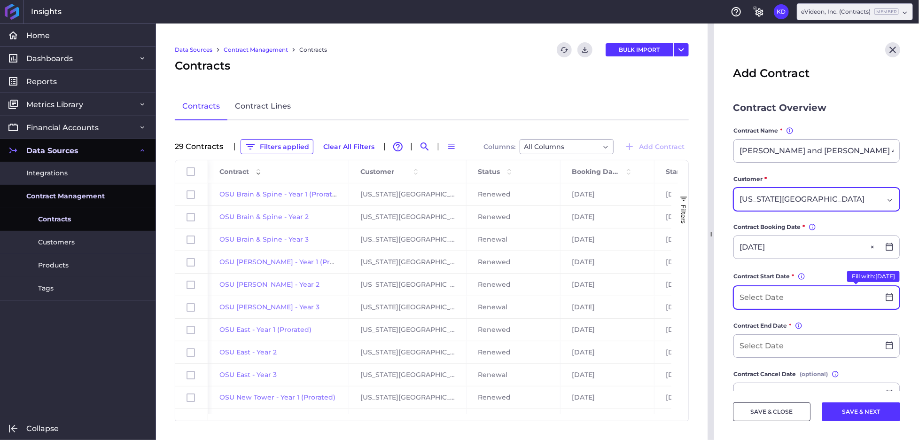
click at [767, 300] on input at bounding box center [807, 297] width 146 height 23
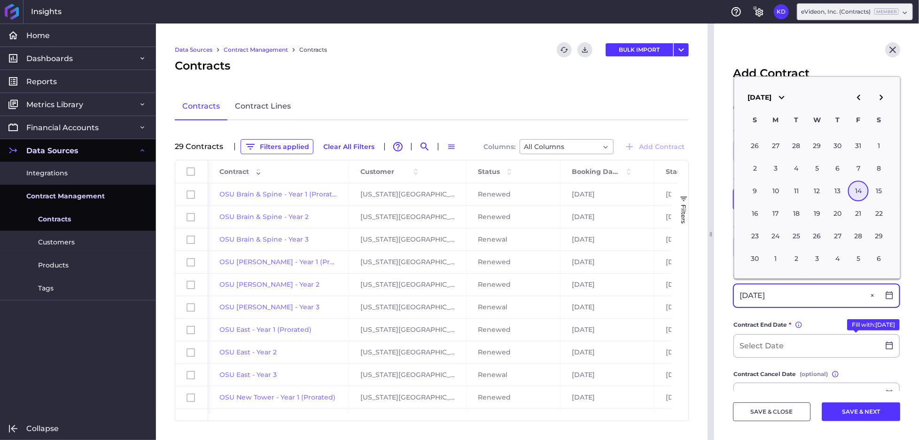
type input "[DATE]"
click at [862, 194] on div "14" at bounding box center [858, 190] width 21 height 21
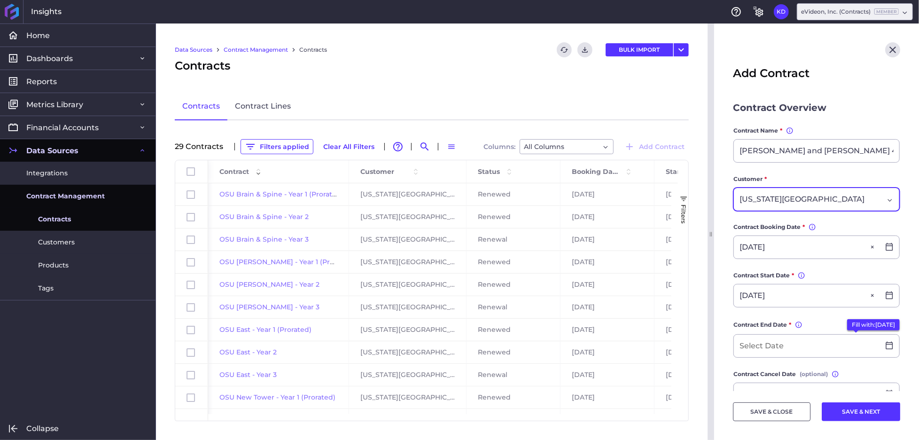
click at [859, 323] on button "Fill with: 11/13/2026" at bounding box center [873, 324] width 53 height 11
type input "[DATE]"
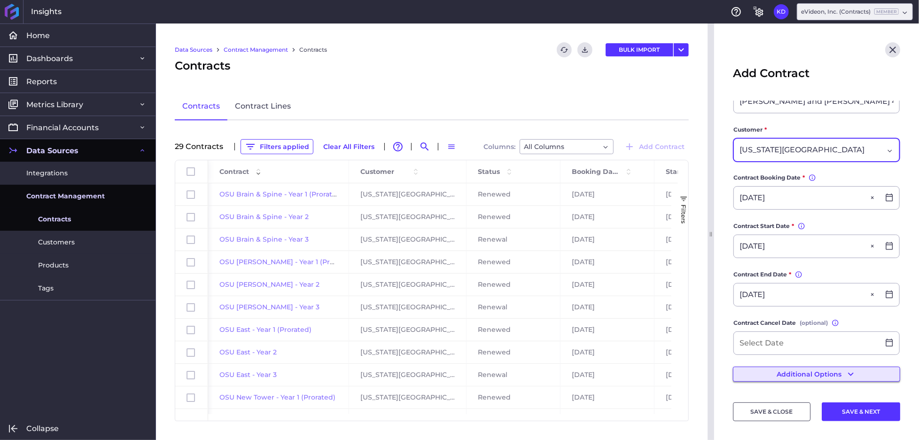
drag, startPoint x: 803, startPoint y: 370, endPoint x: 804, endPoint y: 365, distance: 5.2
click at [803, 370] on button "Additional Options" at bounding box center [816, 374] width 167 height 15
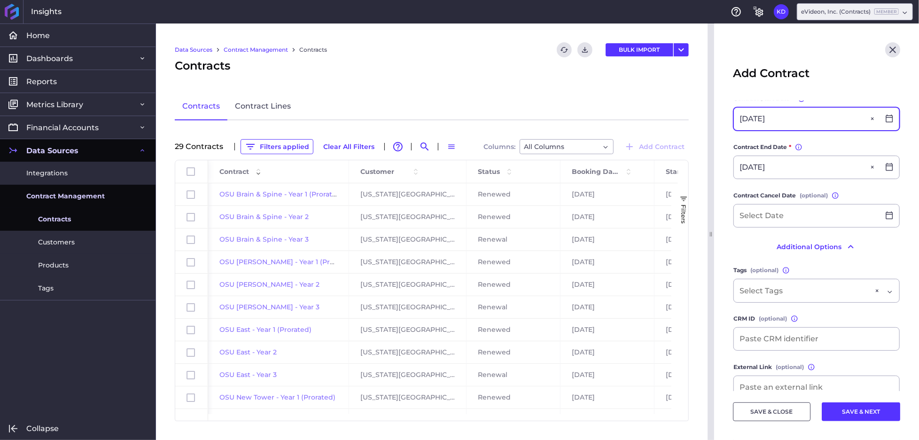
scroll to position [178, 0]
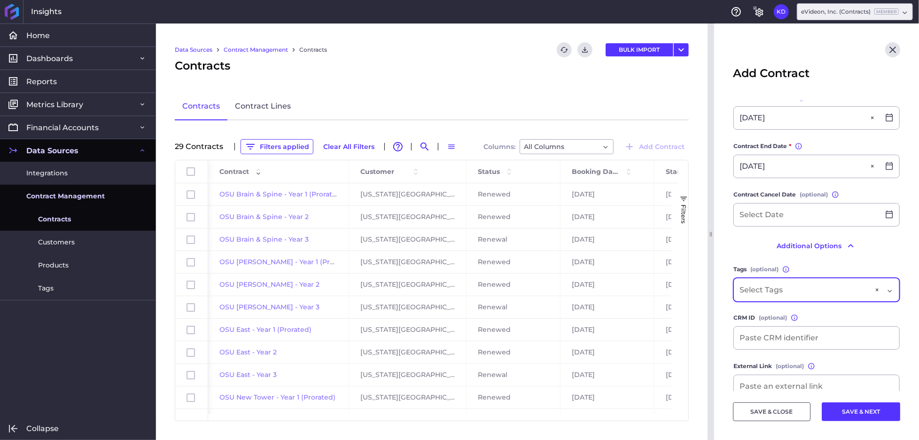
click at [816, 284] on div "Dropdown select" at bounding box center [805, 289] width 131 height 11
type input "o"
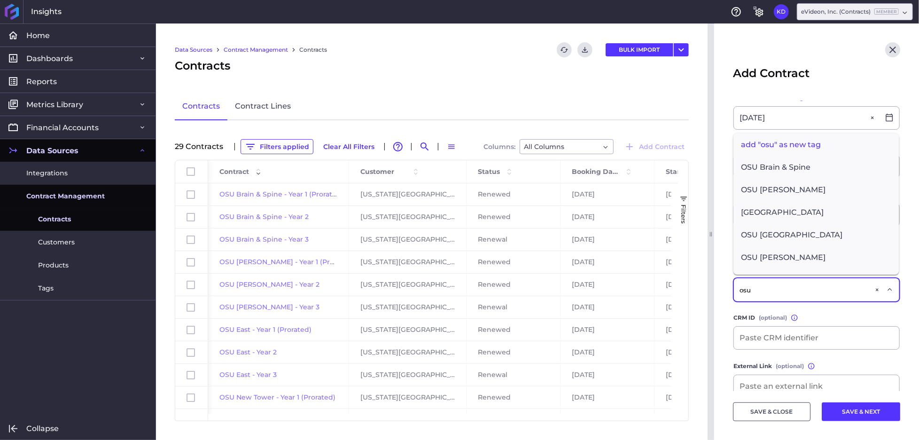
type input "osu"
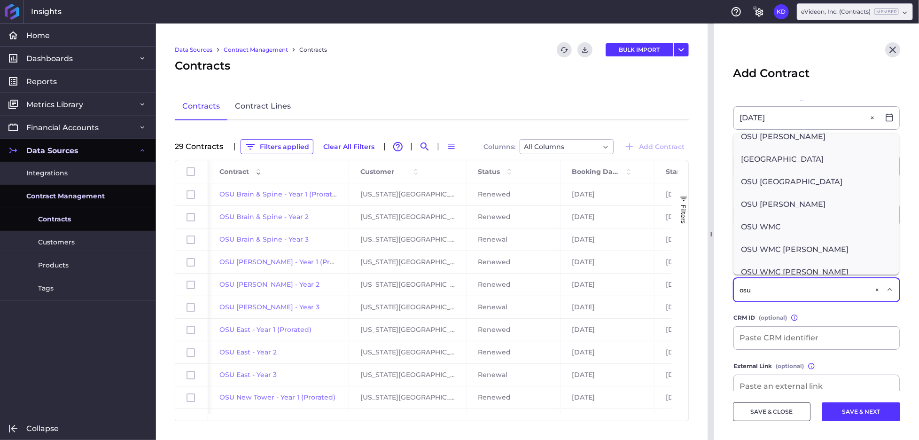
scroll to position [62, 0]
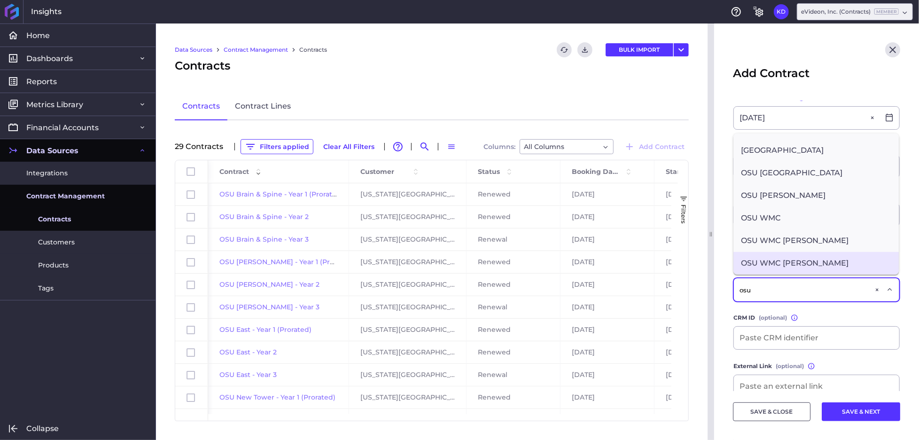
click at [794, 263] on span "OSU WMC Ross" at bounding box center [816, 263] width 165 height 23
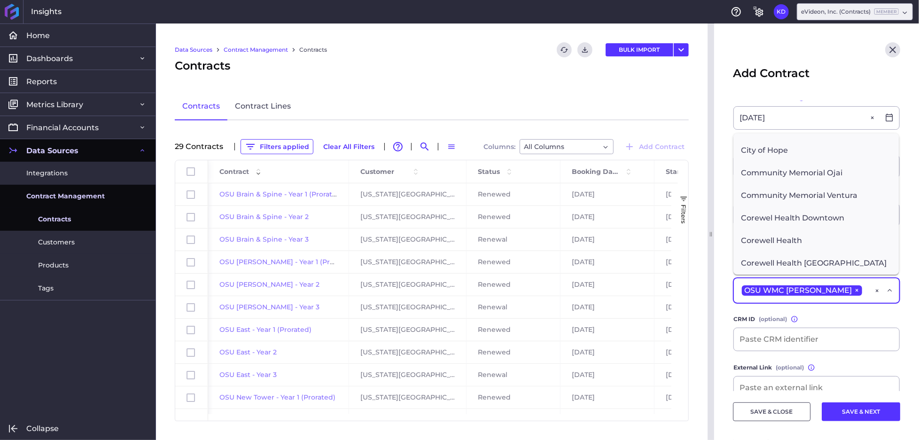
scroll to position [39, 0]
click at [835, 286] on div "OSU WMC Ross ×" at bounding box center [805, 290] width 131 height 13
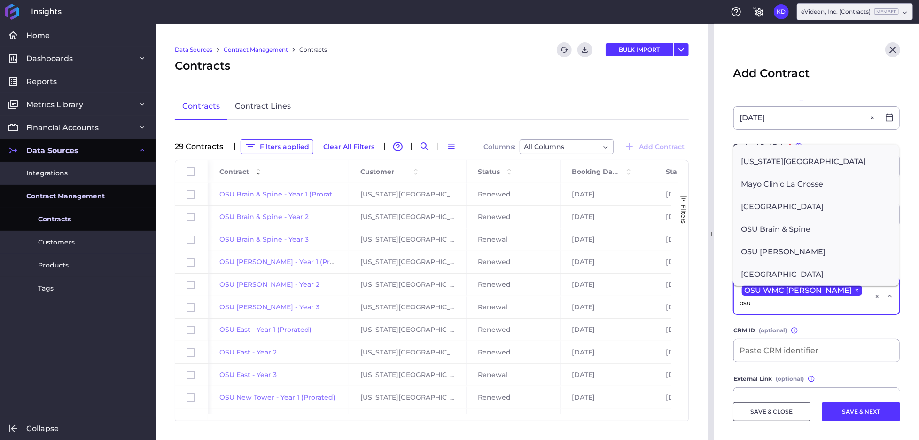
scroll to position [0, 0]
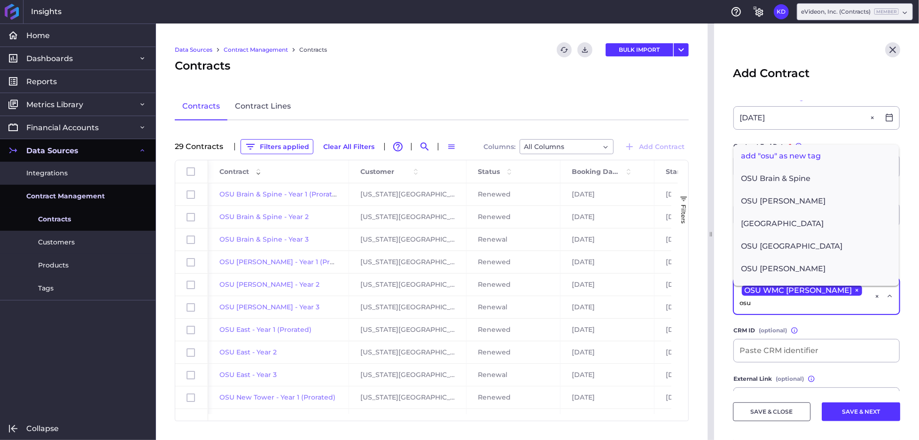
click at [833, 288] on div "OSU WMC Ross × osu" at bounding box center [805, 296] width 131 height 24
type input "o"
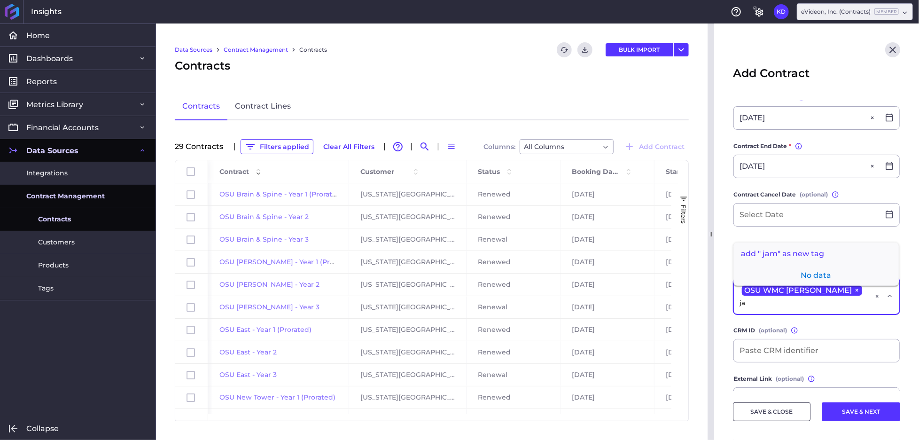
type input "j"
type input "o"
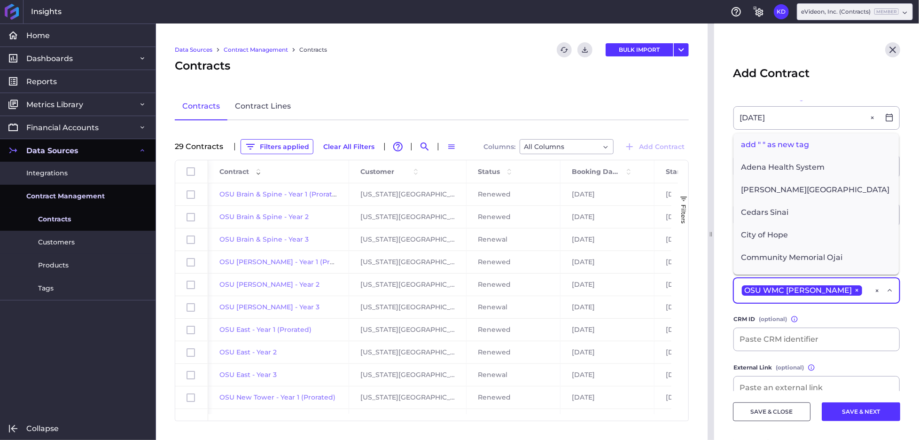
click at [730, 95] on header "Add Contract" at bounding box center [816, 61] width 205 height 77
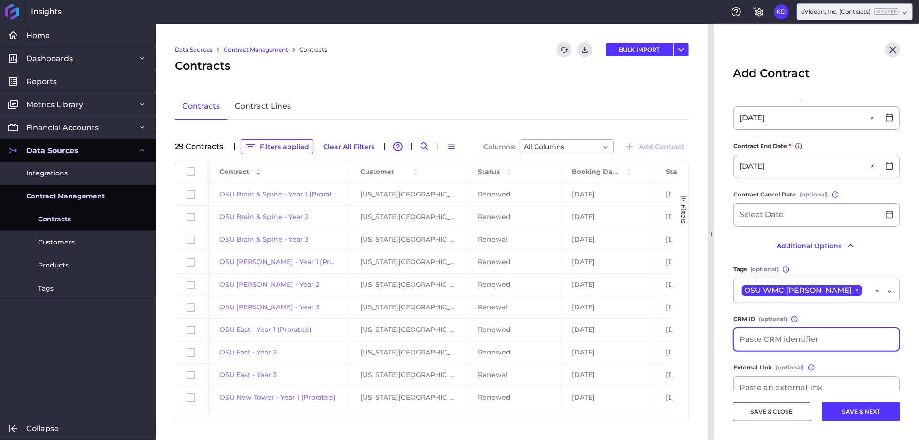
click at [745, 334] on input at bounding box center [816, 339] width 165 height 23
type input "v"
paste input "SO-1045"
type input "SO-1045"
click at [733, 255] on form "Contract Overview Contract Name * You can change the contract name, but it must…" at bounding box center [816, 196] width 167 height 547
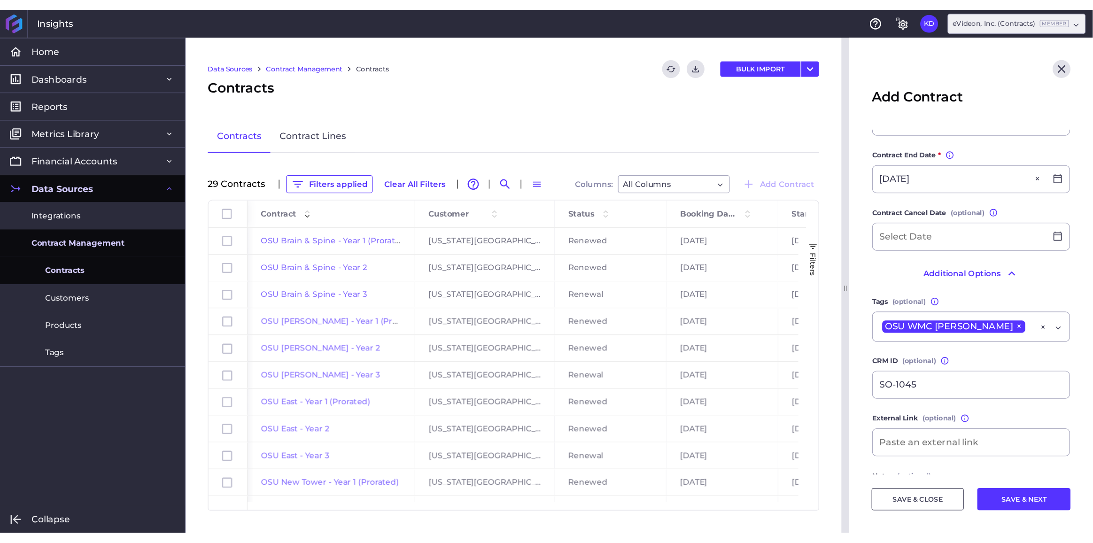
scroll to position [220, 0]
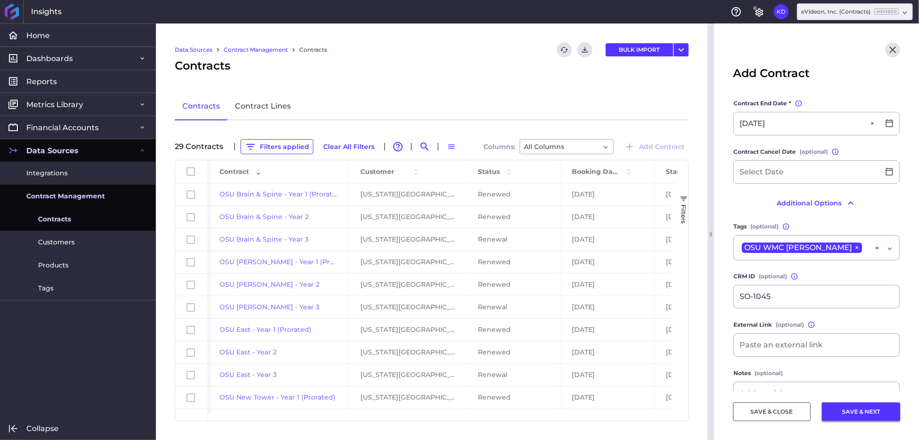
click at [843, 408] on button "SAVE & NEXT" at bounding box center [861, 411] width 78 height 19
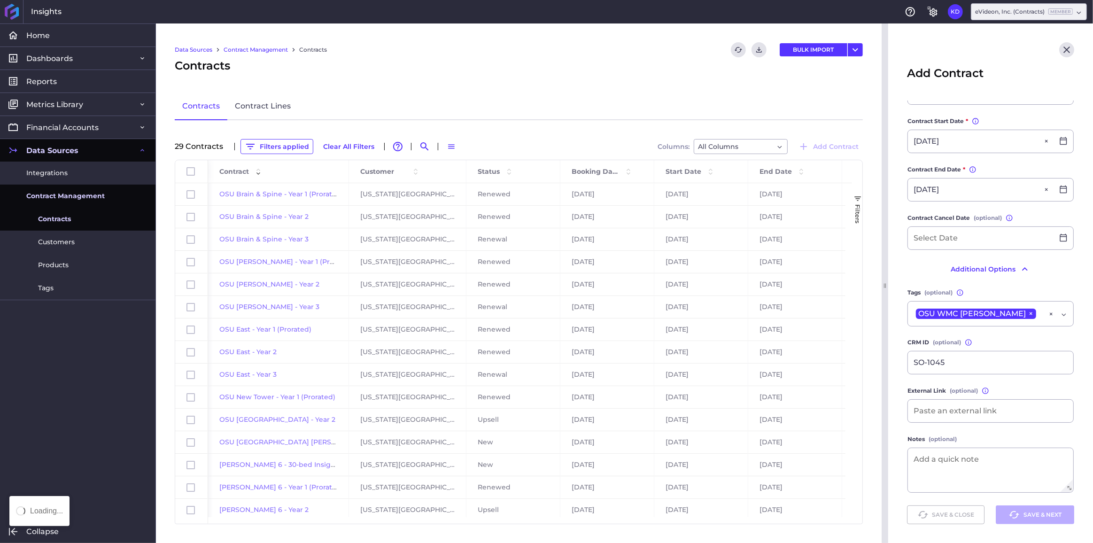
scroll to position [150, 0]
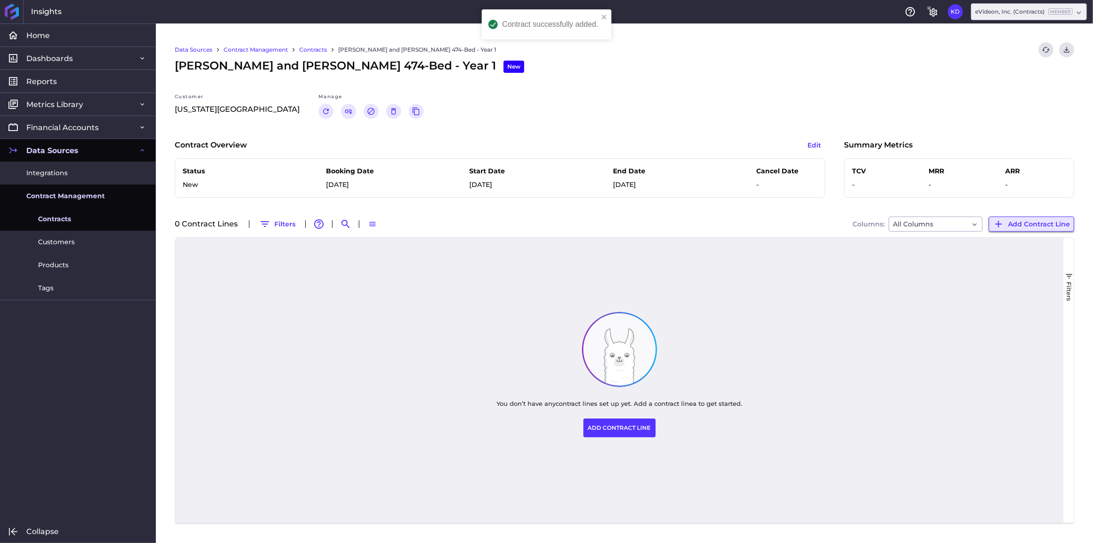
click at [1017, 224] on span "Add Contract Line" at bounding box center [1039, 224] width 62 height 10
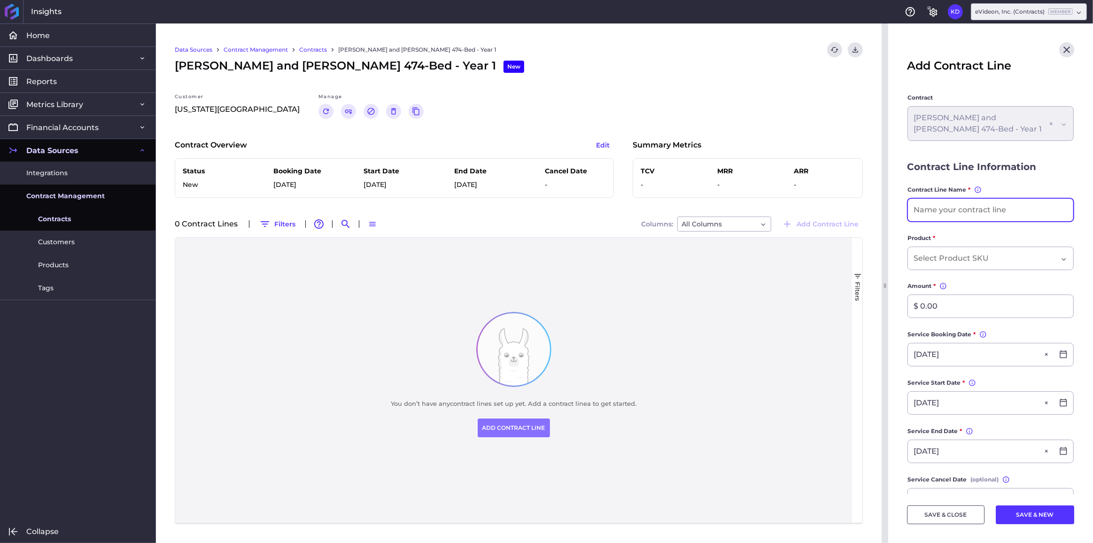
click at [934, 205] on input at bounding box center [990, 210] width 165 height 23
click at [927, 202] on input at bounding box center [990, 210] width 165 height 23
type input "474 Engage and Insight"
click at [933, 264] on div "Dropdown select" at bounding box center [991, 258] width 166 height 23
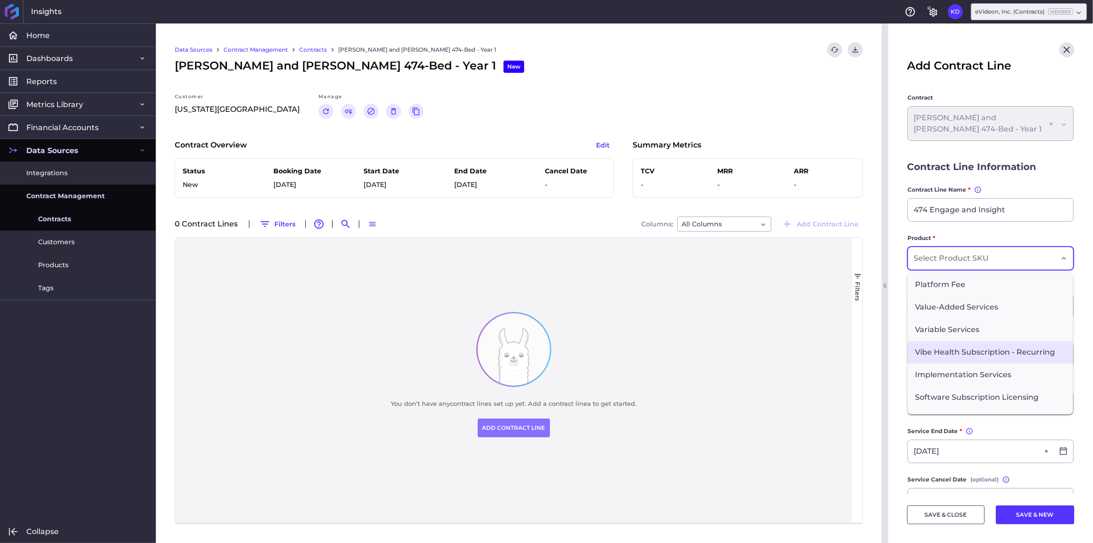
click at [960, 344] on span "Vibe Health Subscription - Recurring" at bounding box center [990, 352] width 165 height 23
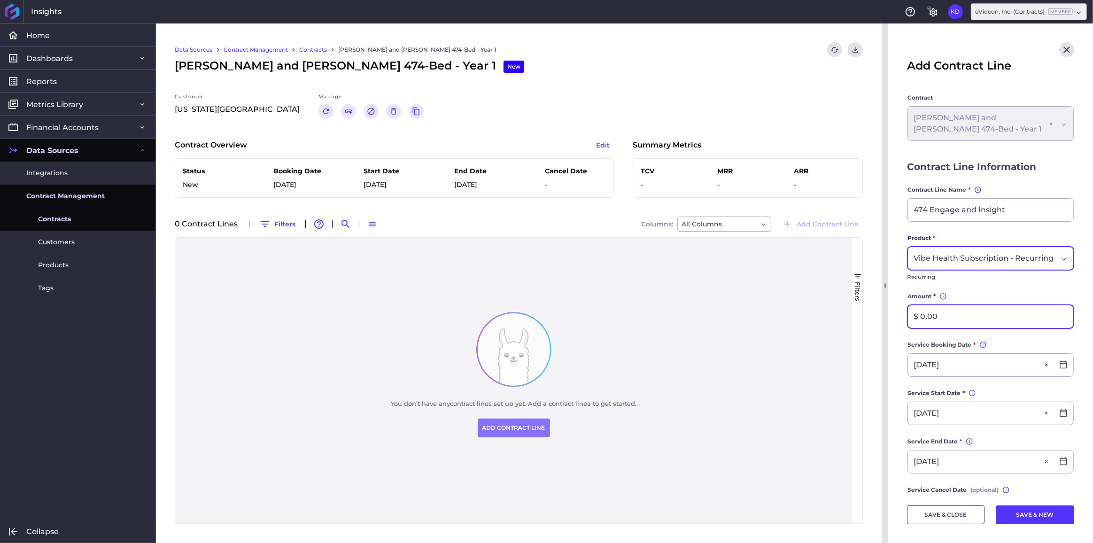
click at [947, 326] on input "$ 0.00" at bounding box center [990, 316] width 165 height 23
type input "$ 272,550.00"
click at [898, 349] on main "Contract OSU James and Ross 474-Bed - Year 1 OSU James and Ross 474-Bed - Year …" at bounding box center [991, 395] width 205 height 604
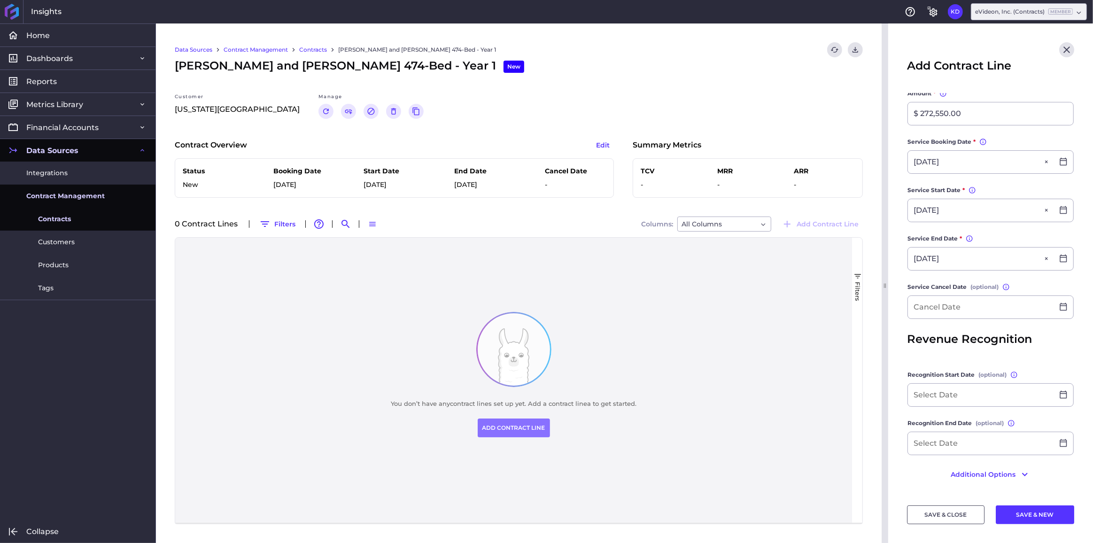
scroll to position [210, 0]
click at [976, 211] on input "[DATE]" at bounding box center [981, 210] width 146 height 23
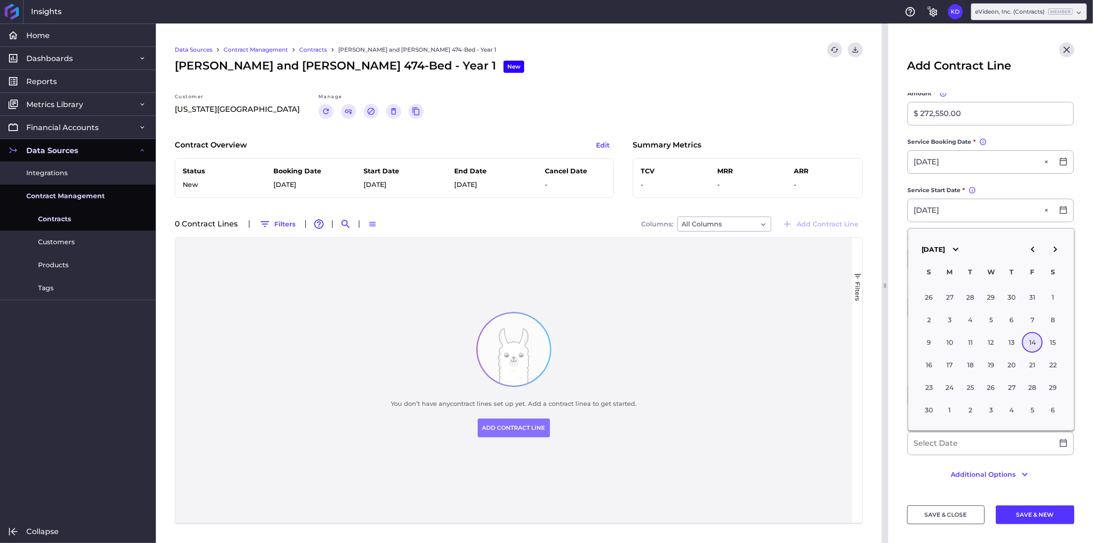
click at [901, 218] on main "Contract OSU James and Ross 474-Bed - Year 1 OSU James and Ross 474-Bed - Year …" at bounding box center [991, 192] width 205 height 604
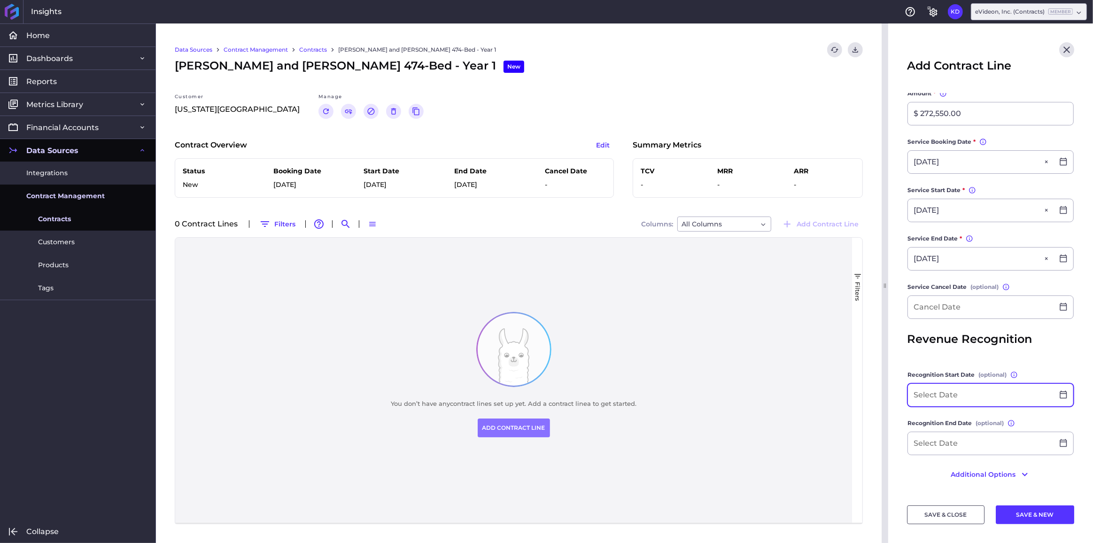
click at [953, 394] on input at bounding box center [981, 395] width 146 height 23
paste input "[DATE]"
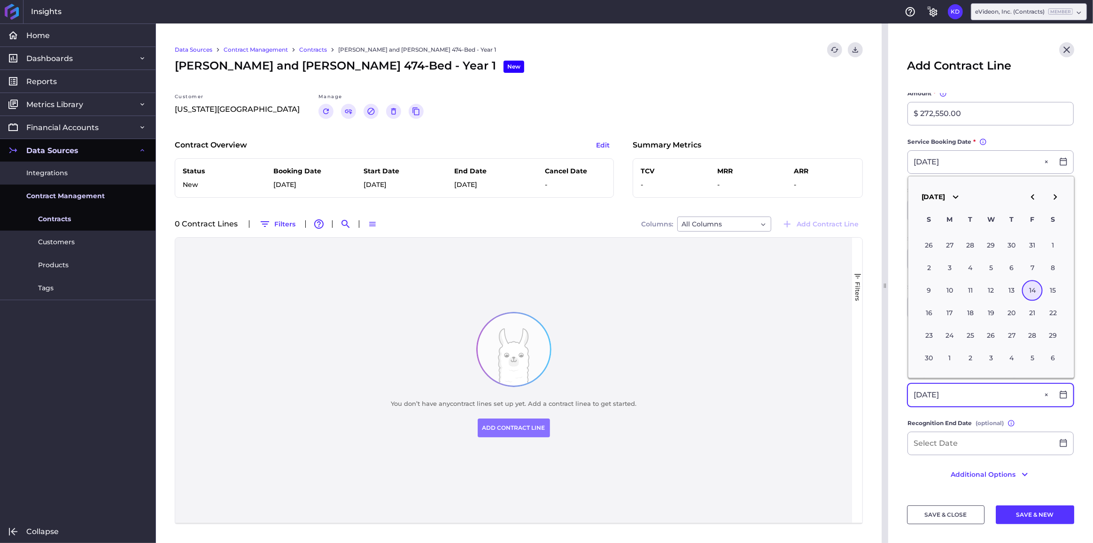
type input "[DATE]"
click at [896, 292] on main "Contract OSU James and Ross 474-Bed - Year 1 OSU James and Ross 474-Bed - Year …" at bounding box center [991, 192] width 205 height 604
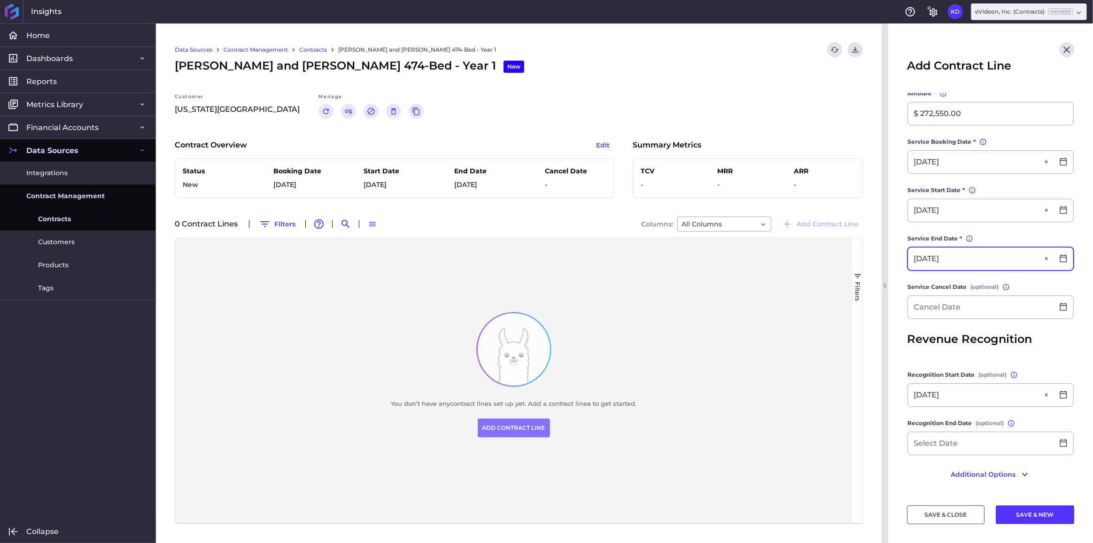
click at [932, 260] on input "[DATE]" at bounding box center [981, 259] width 146 height 23
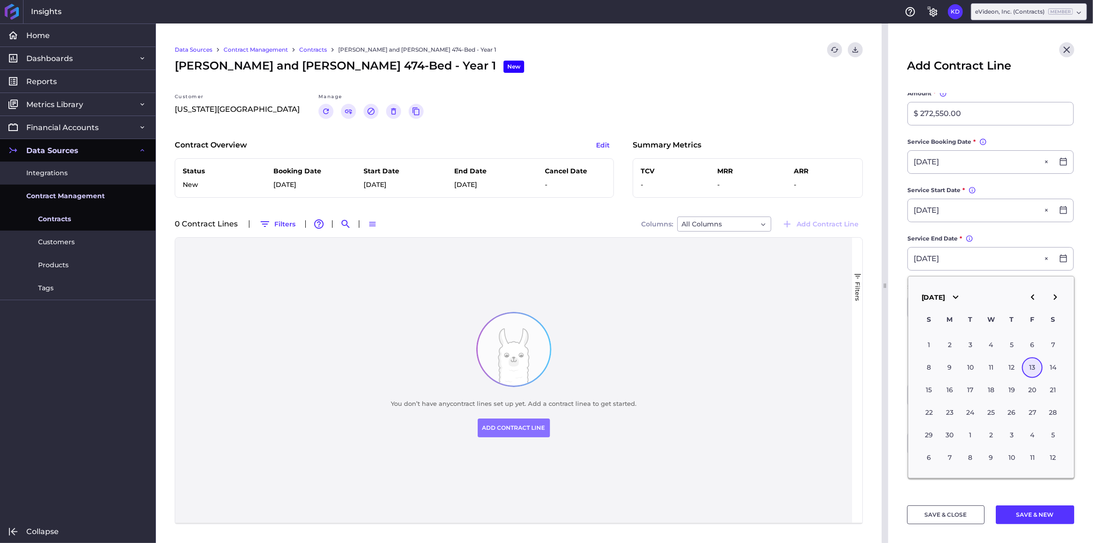
click at [903, 269] on main "Contract OSU James and Ross 474-Bed - Year 1 OSU James and Ross 474-Bed - Year …" at bounding box center [991, 192] width 205 height 604
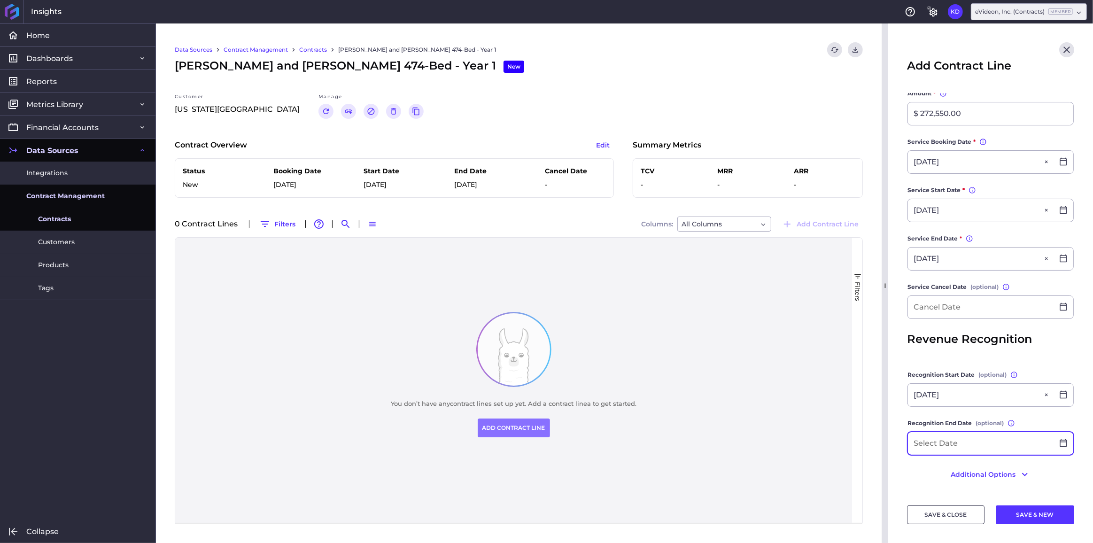
click at [957, 439] on input at bounding box center [981, 443] width 146 height 23
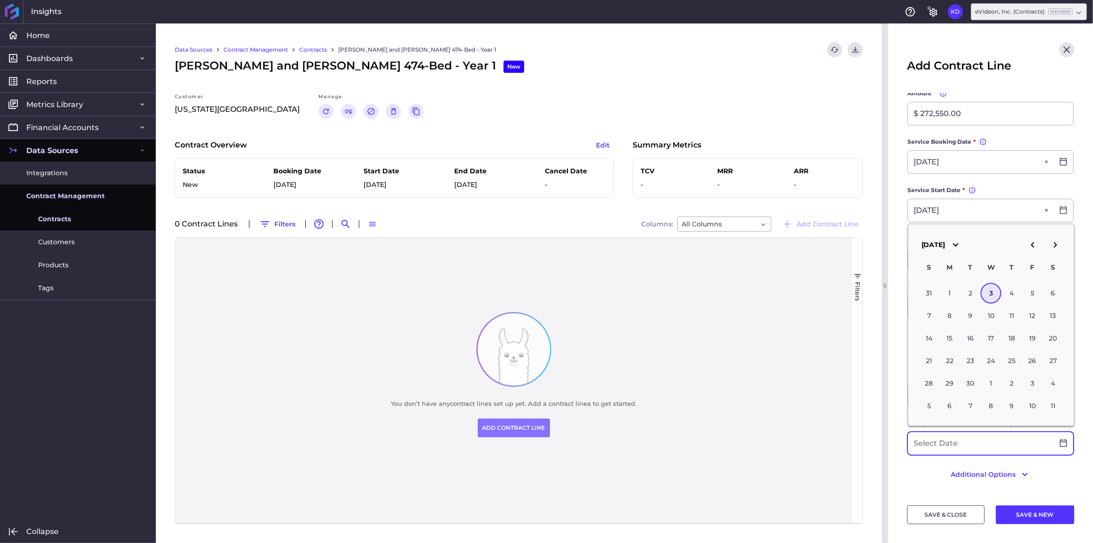
paste input "[DATE]"
type input "[DATE]"
click at [948, 510] on button "SAVE & CLOSE" at bounding box center [946, 515] width 78 height 19
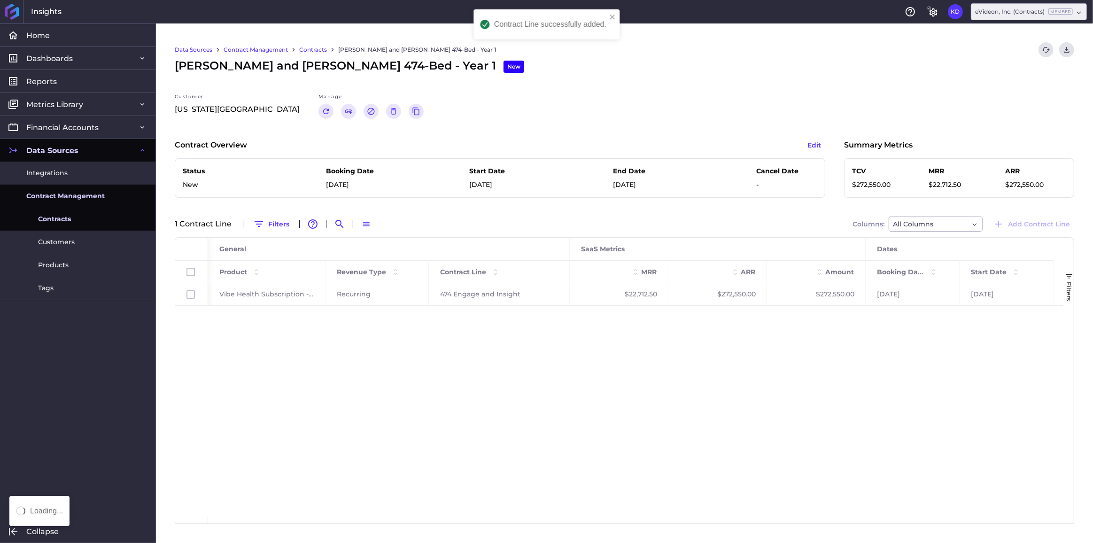
scroll to position [0, 0]
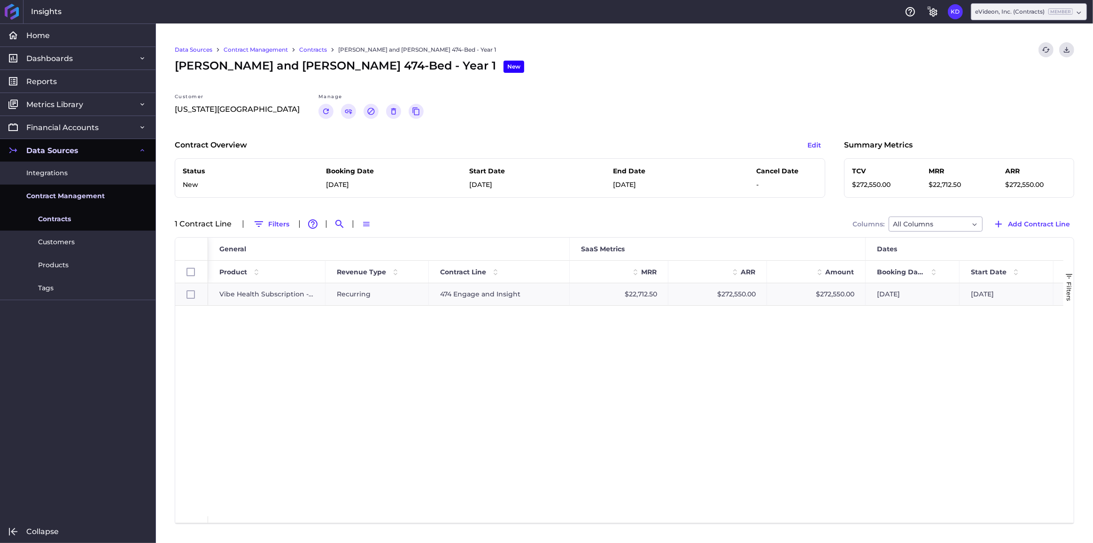
click at [279, 47] on link "Contract Management" at bounding box center [256, 50] width 64 height 8
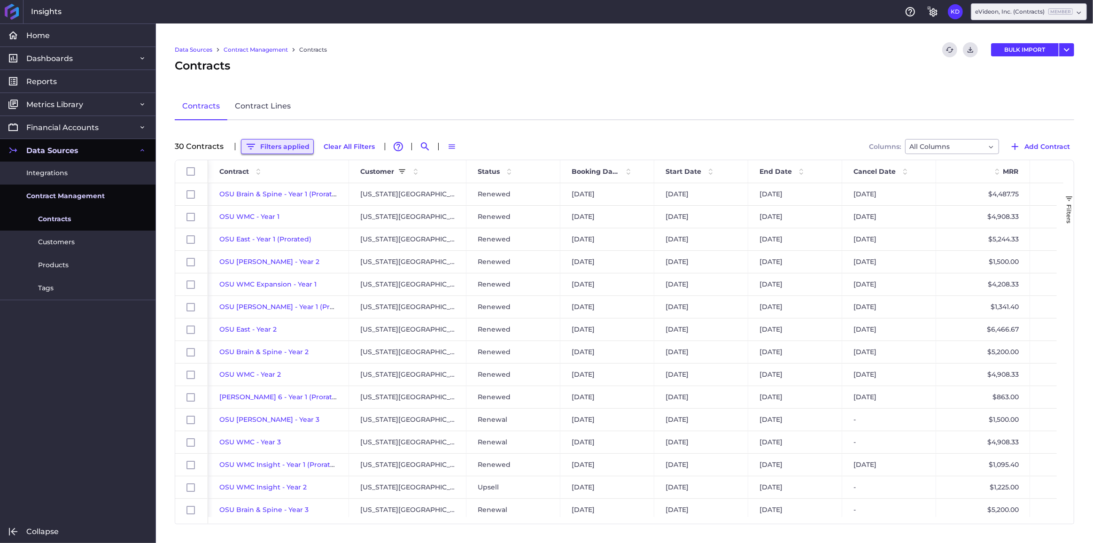
click at [282, 143] on button "Filters applied" at bounding box center [277, 146] width 73 height 15
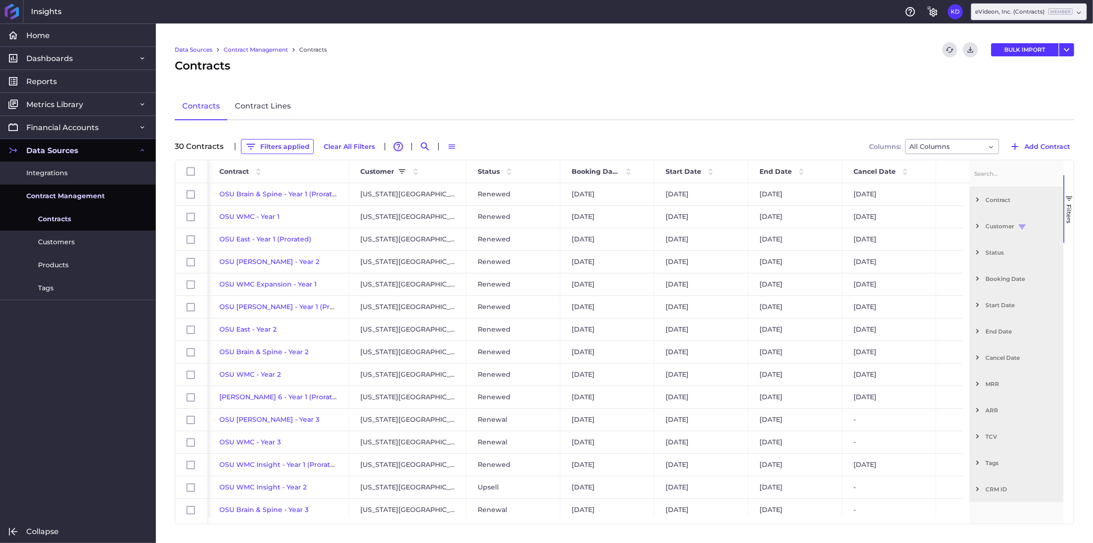
click at [974, 224] on span "Filter List 12 Filters" at bounding box center [978, 226] width 8 height 8
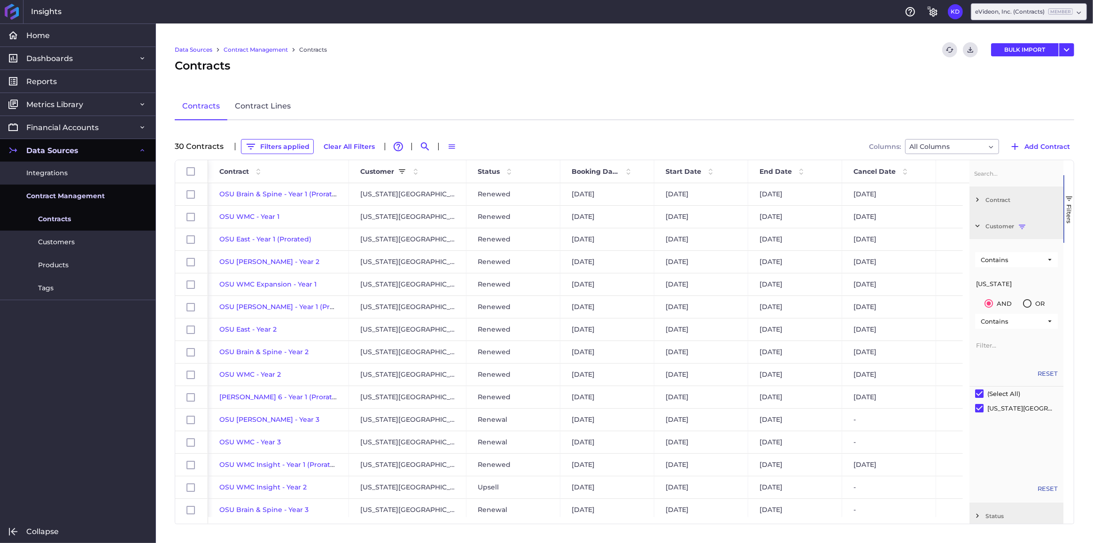
drag, startPoint x: 1002, startPoint y: 283, endPoint x: 978, endPoint y: 285, distance: 24.0
click at [978, 285] on input "[US_STATE]" at bounding box center [1017, 283] width 83 height 19
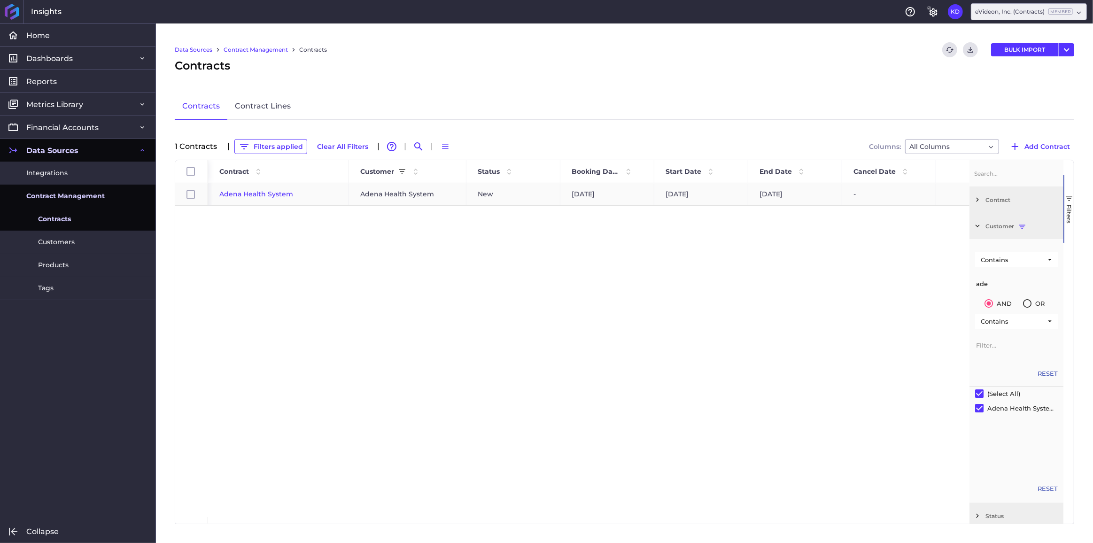
type input "ade"
click at [275, 193] on span "Adena Health System" at bounding box center [256, 194] width 74 height 8
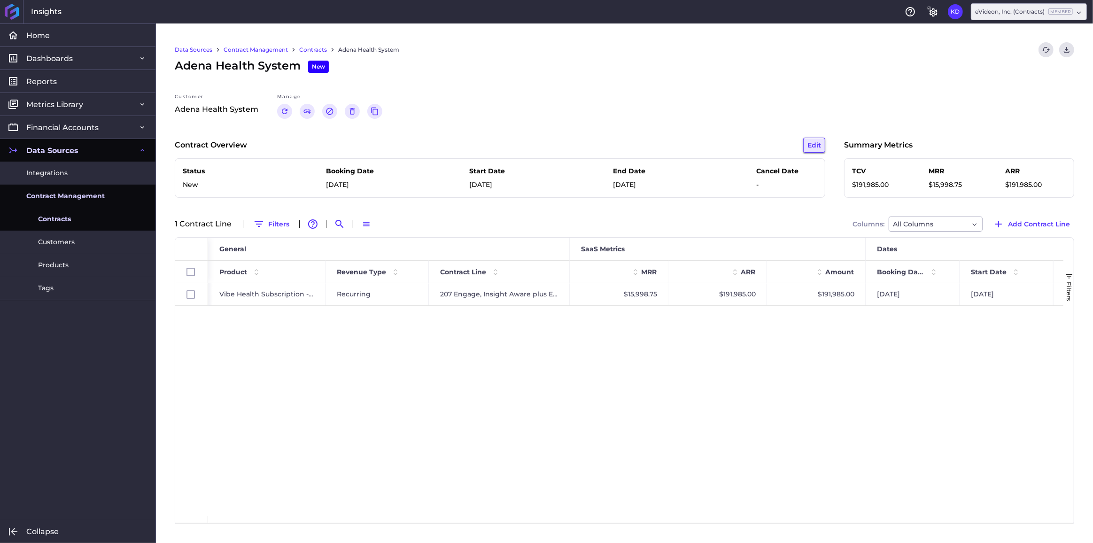
click at [816, 143] on button "Edit" at bounding box center [815, 145] width 22 height 15
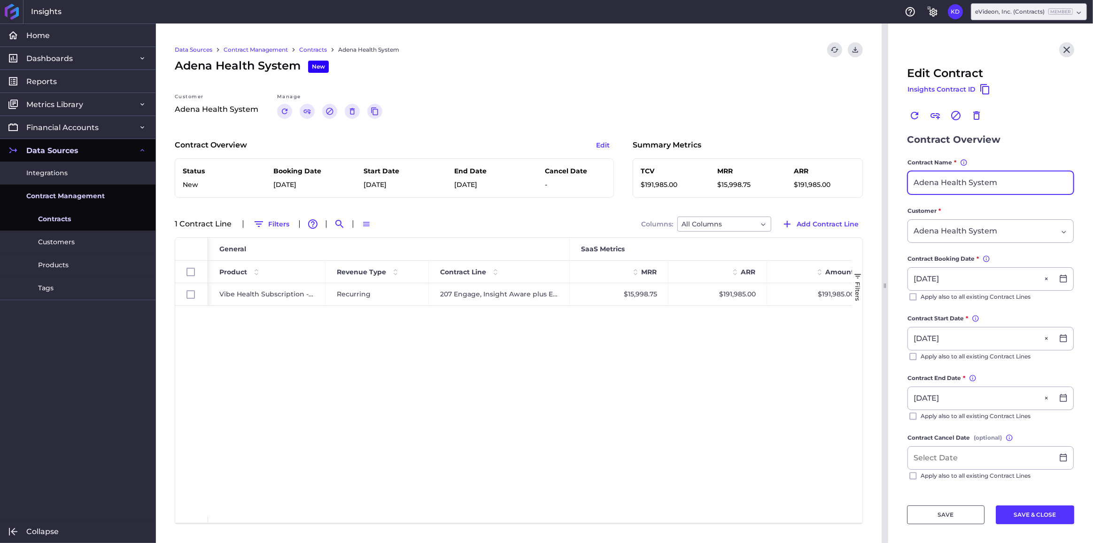
click at [1021, 181] on input "Adena Health System" at bounding box center [990, 183] width 165 height 23
click at [1005, 182] on input "Adena Health System - YEar 1" at bounding box center [990, 183] width 165 height 23
type input "Adena Health System - Year 1"
click at [1019, 514] on button "SAVE & CLOSE" at bounding box center [1035, 515] width 78 height 19
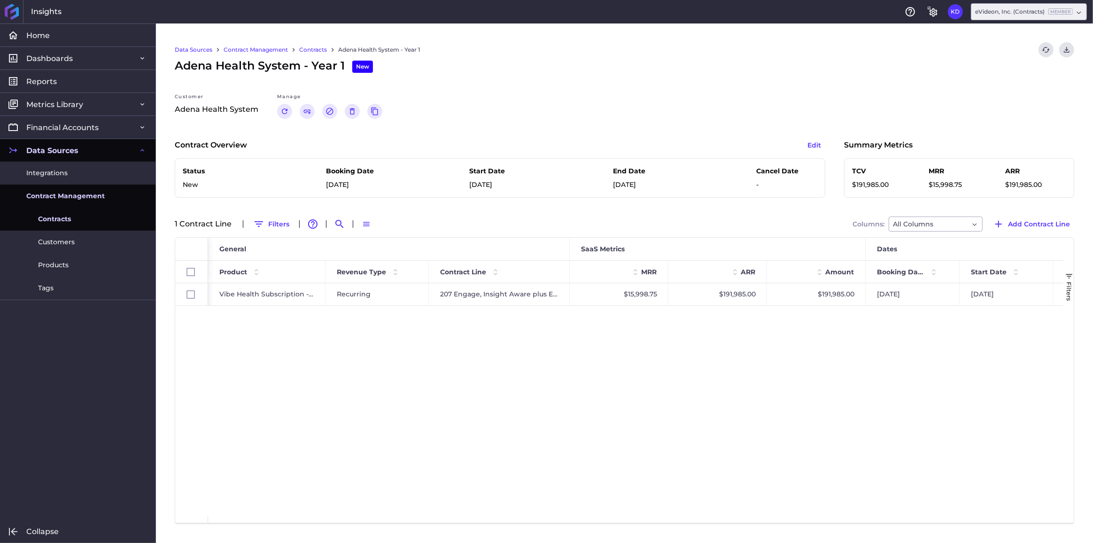
click at [251, 48] on link "Contract Management" at bounding box center [256, 50] width 64 height 8
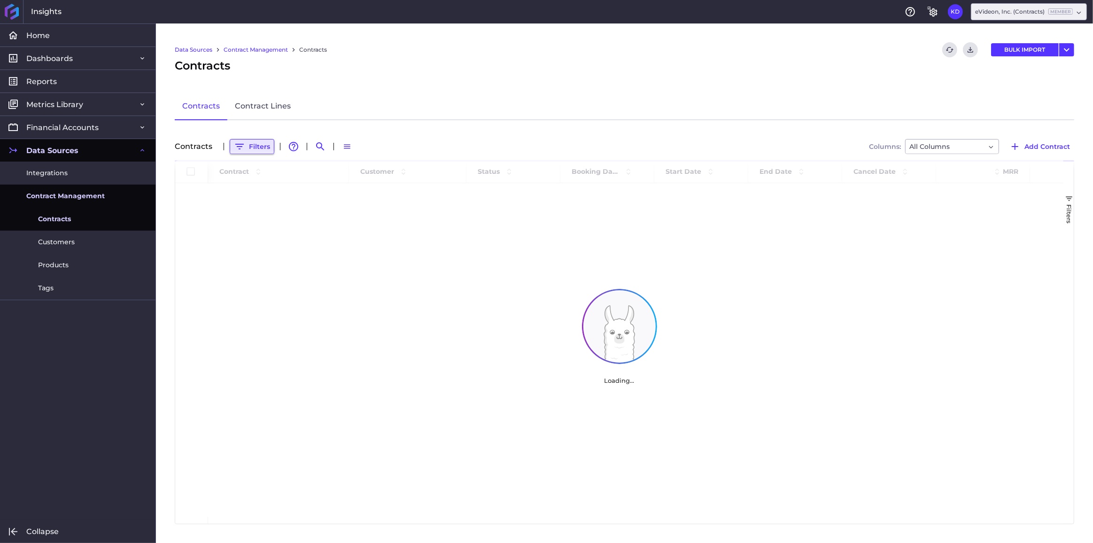
click at [262, 148] on button "Filters" at bounding box center [252, 146] width 45 height 15
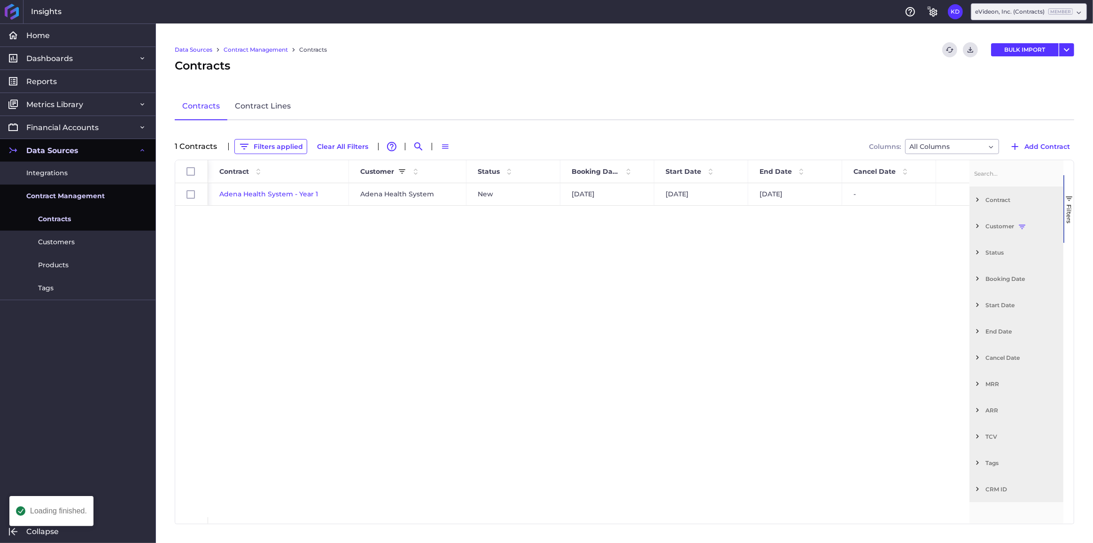
click at [973, 223] on div "Customer" at bounding box center [1017, 226] width 94 height 26
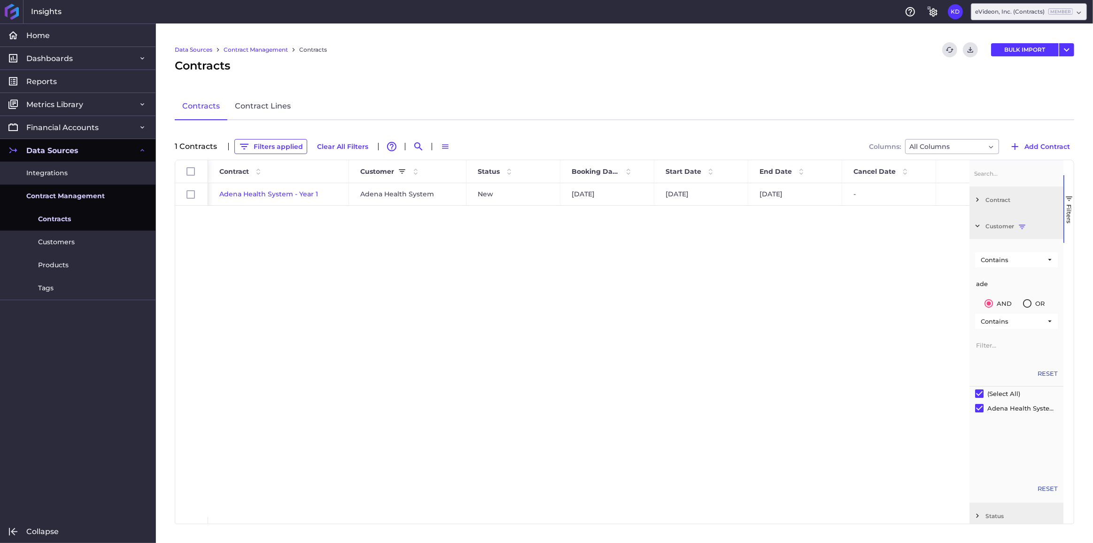
click at [973, 285] on div "Contains ade AND OR Contains" at bounding box center [1017, 303] width 94 height 117
type input "cedar"
click at [428, 335] on div "Cedars Sinai - Year 1 Cedars-Sinai Medical Center New 07/28/2025 12/01/2026 11/…" at bounding box center [589, 350] width 762 height 334
click at [259, 195] on span "Cedars Sinai - Year 1" at bounding box center [252, 194] width 67 height 8
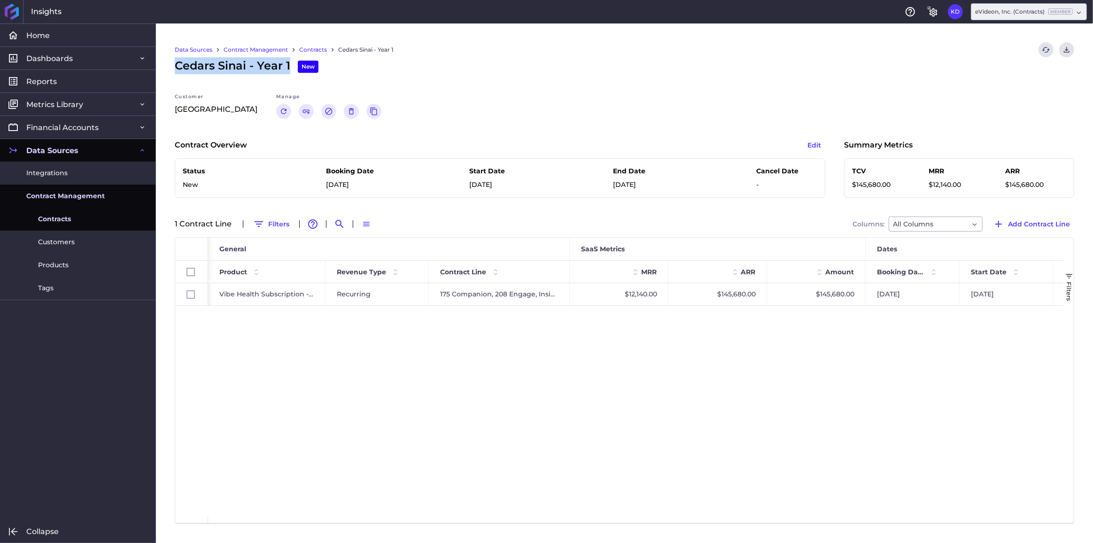
drag, startPoint x: 176, startPoint y: 66, endPoint x: 289, endPoint y: 70, distance: 113.3
click at [289, 70] on span "Cedars Sinai - Year 1 New" at bounding box center [247, 65] width 144 height 17
copy span "Cedars Sinai - Year 1"
click at [424, 70] on div "Cedars Sinai - Year 1 New" at bounding box center [625, 65] width 900 height 17
click at [479, 297] on div "175 Companion, 208 Engage, Insight, and Aware" at bounding box center [499, 294] width 141 height 22
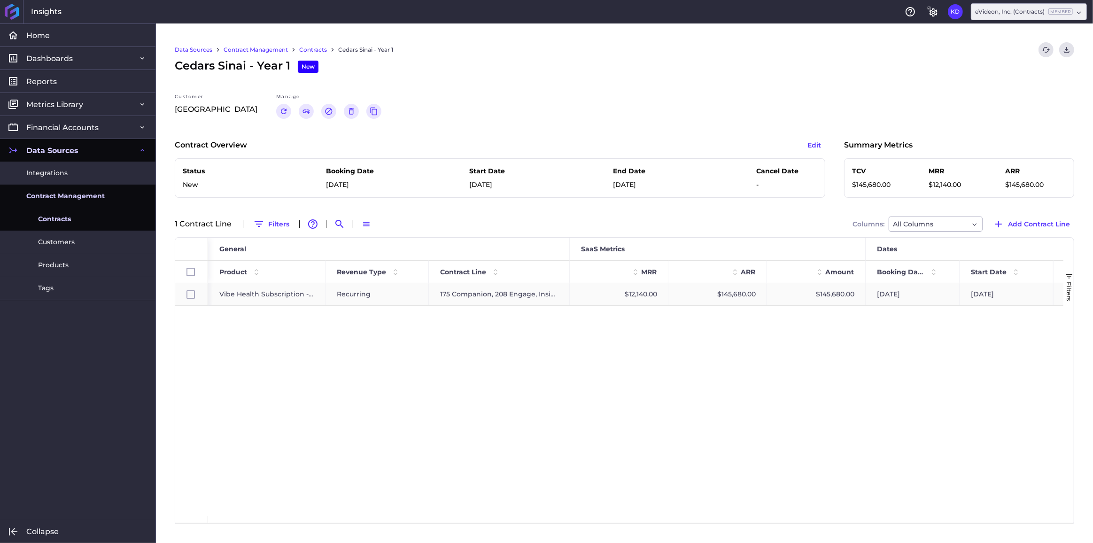
checkbox input "true"
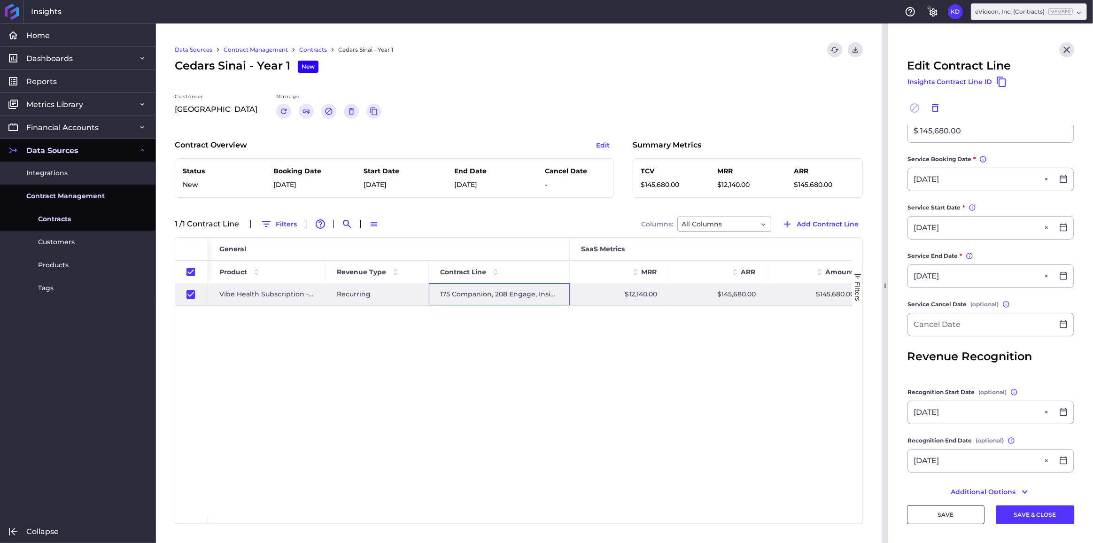
scroll to position [231, 0]
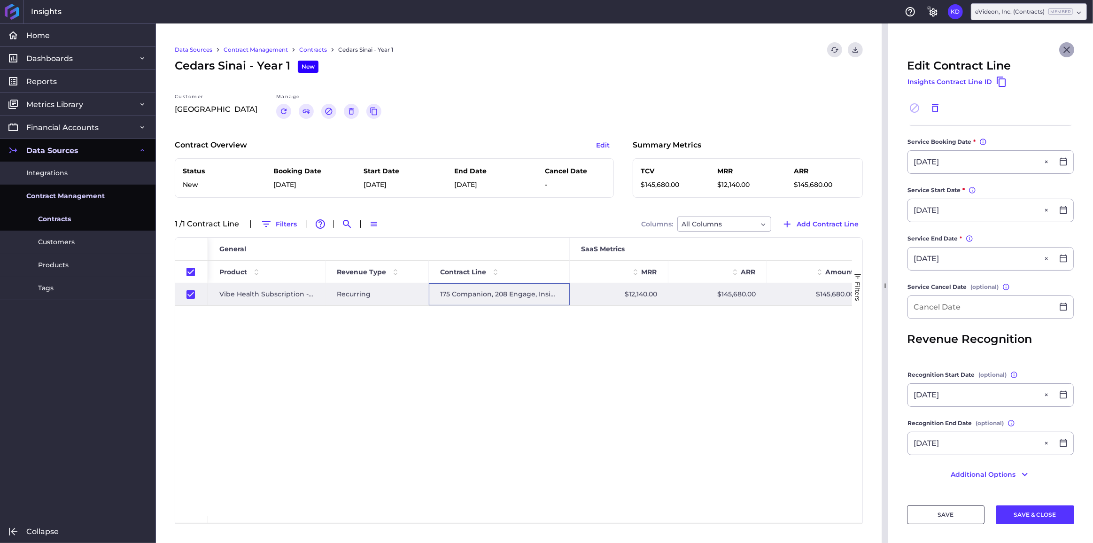
click at [1062, 47] on icon "Close" at bounding box center [1067, 49] width 11 height 11
checkbox input "false"
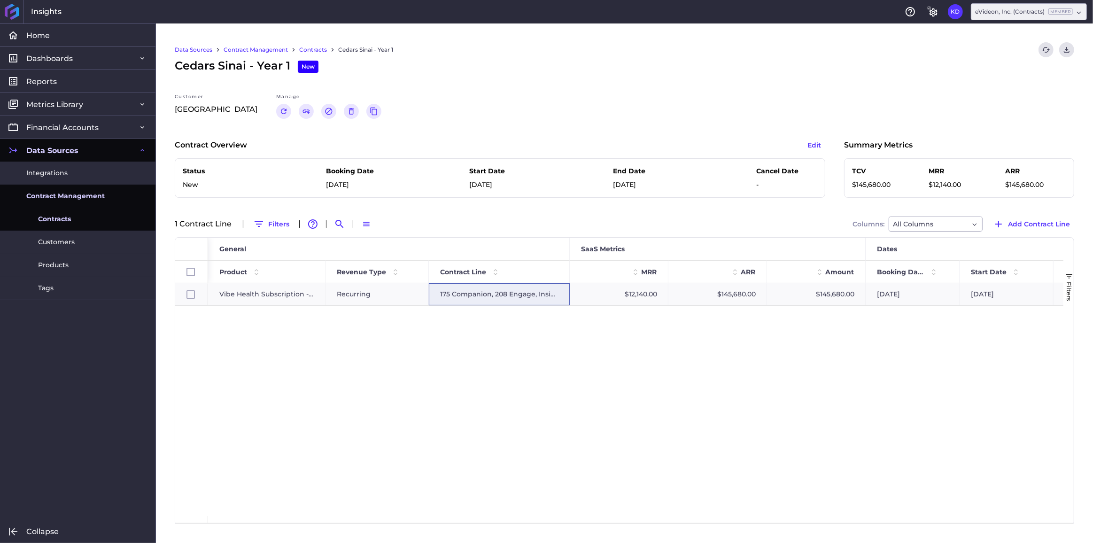
click at [525, 343] on div "Vibe Health Subscription - Recurring Recurring 175 Companion, 208 Engage, Insig…" at bounding box center [636, 399] width 856 height 233
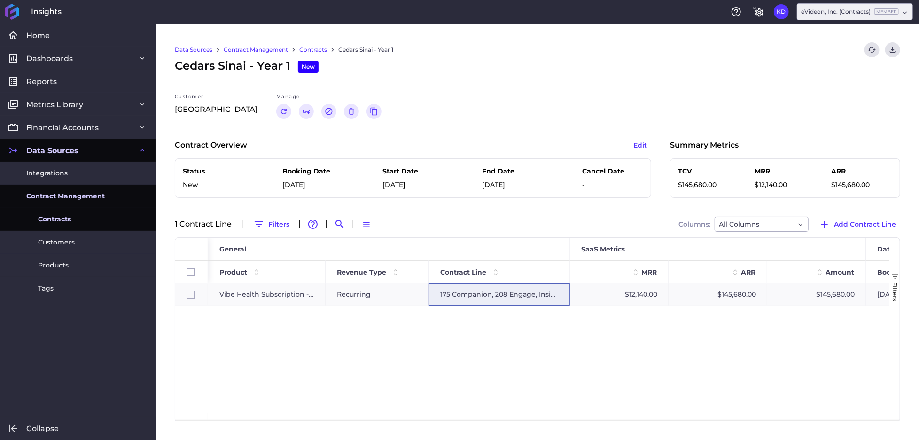
click at [477, 357] on div "Vibe Health Subscription - Recurring Recurring 175 Companion, 208 Engage, Insig…" at bounding box center [548, 348] width 681 height 130
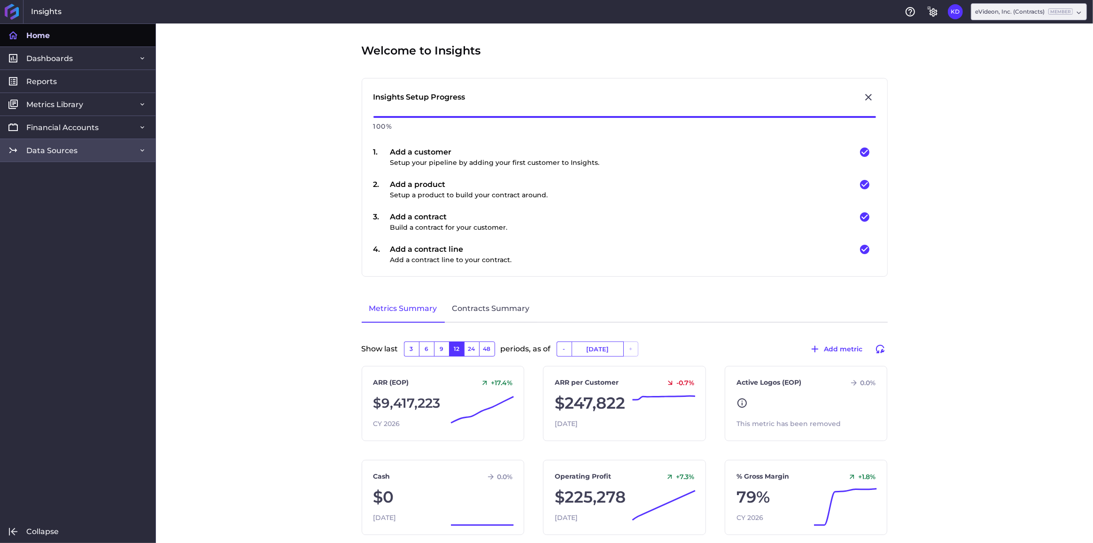
click at [44, 149] on span "Data Sources" at bounding box center [51, 151] width 51 height 10
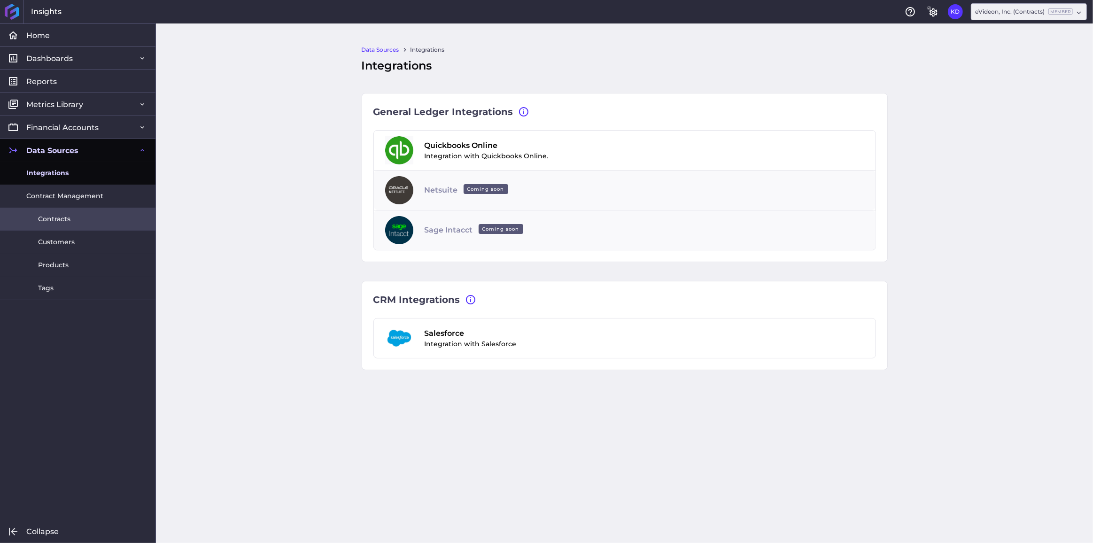
click at [51, 219] on span "Contracts" at bounding box center [54, 219] width 32 height 10
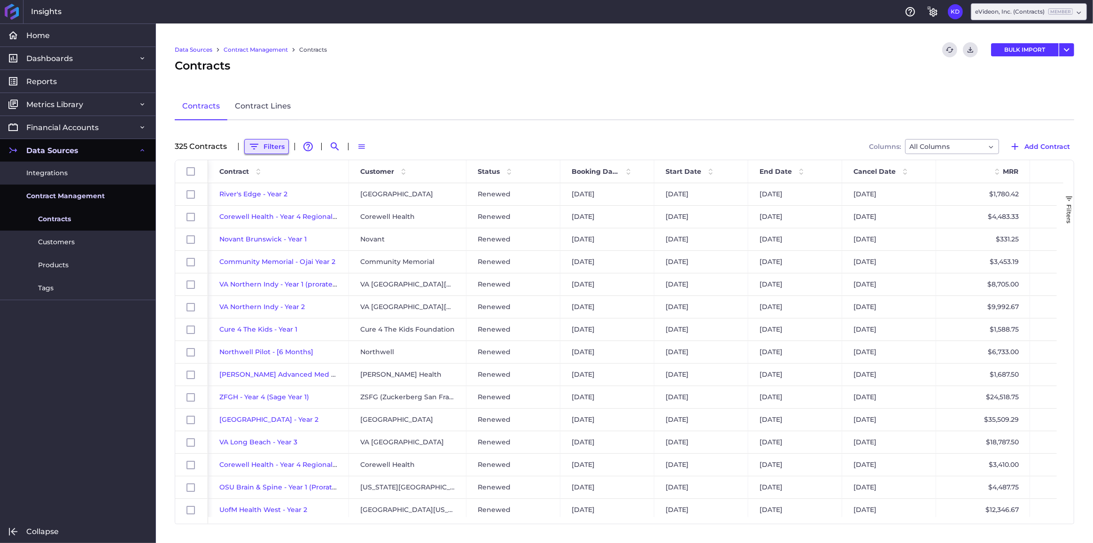
click at [278, 151] on button "Filters" at bounding box center [266, 146] width 45 height 15
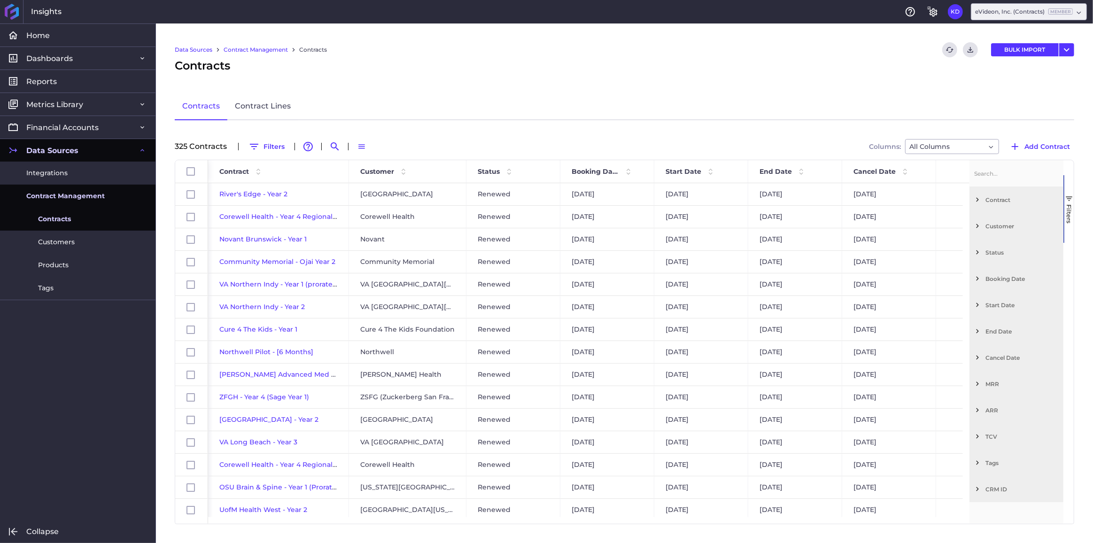
click at [991, 227] on span "Customer" at bounding box center [1023, 226] width 74 height 7
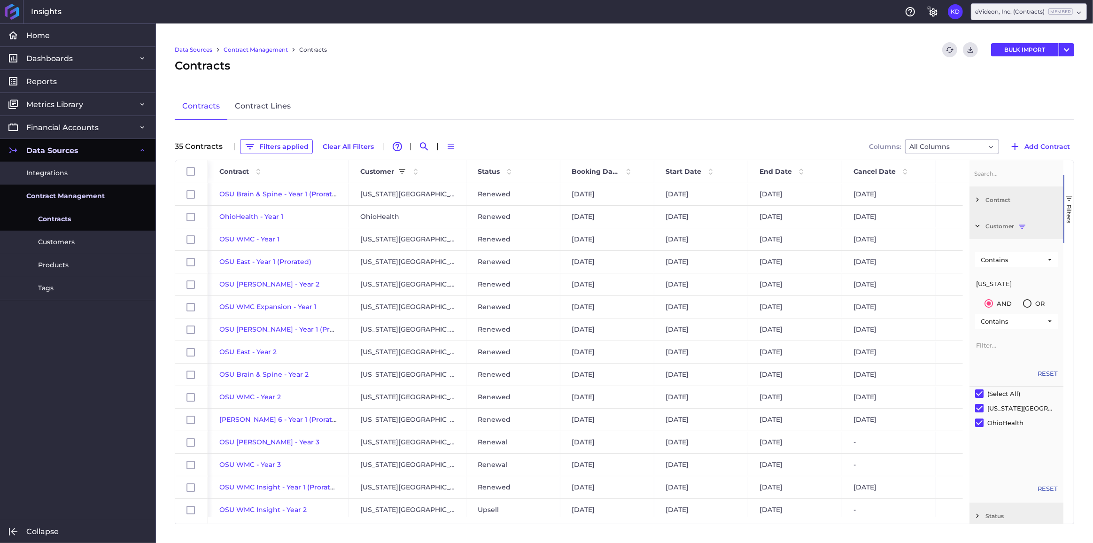
type input "[US_STATE]"
click at [979, 421] on input "Filter List" at bounding box center [980, 423] width 8 height 8
checkbox input "false"
click at [237, 169] on span "Contract" at bounding box center [234, 171] width 30 height 8
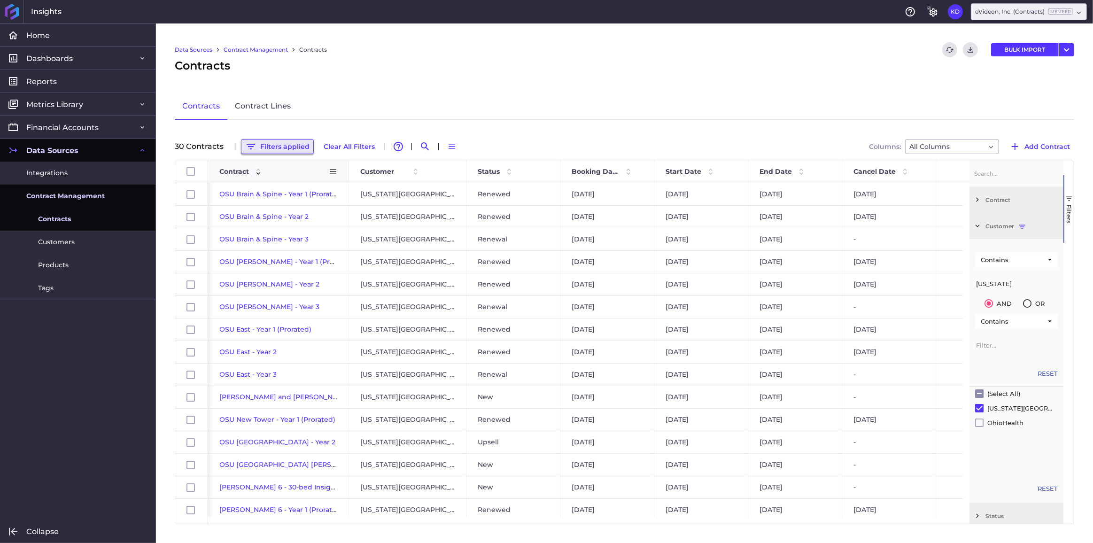
click at [281, 147] on button "Filters applied" at bounding box center [277, 146] width 73 height 15
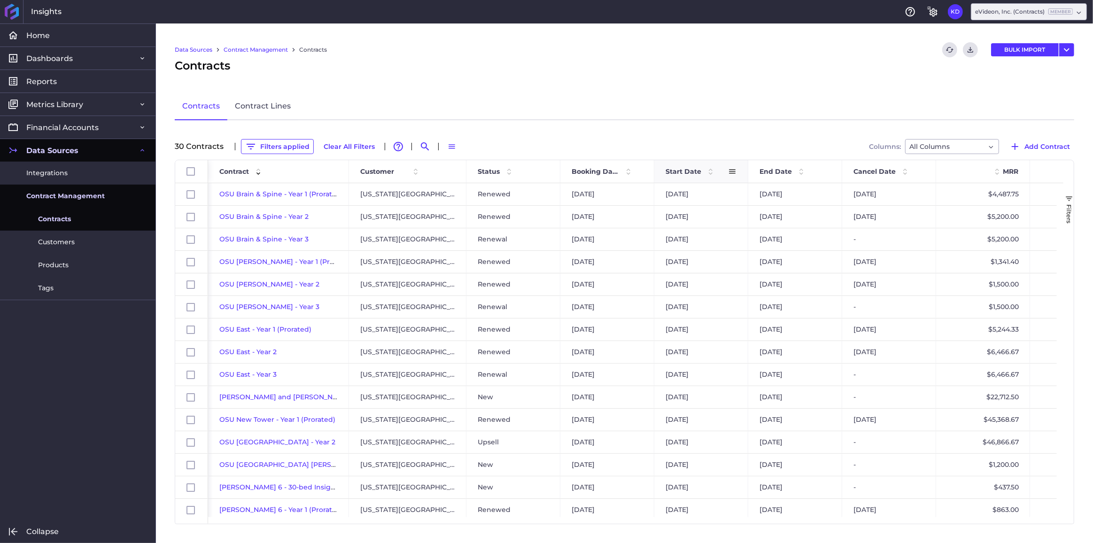
click at [689, 170] on span "Start Date" at bounding box center [684, 171] width 36 height 8
click at [283, 239] on span "[PERSON_NAME] and [PERSON_NAME] 474-Bed - Year 1" at bounding box center [311, 239] width 185 height 8
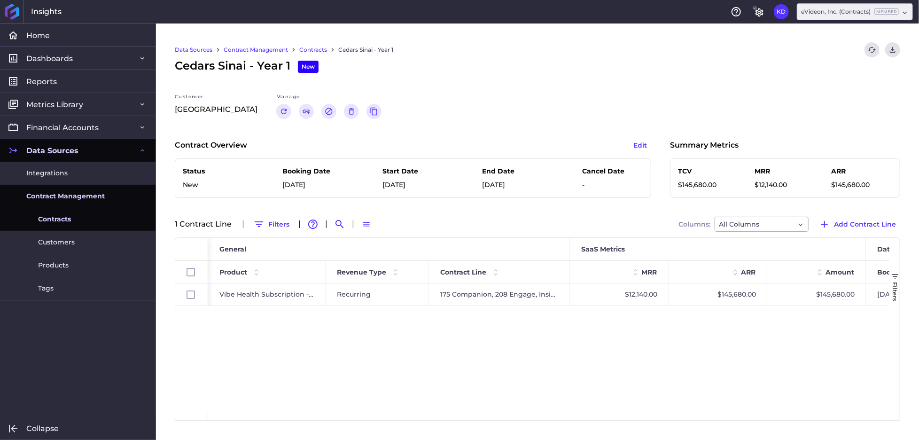
click at [45, 219] on span "Contracts" at bounding box center [54, 219] width 33 height 10
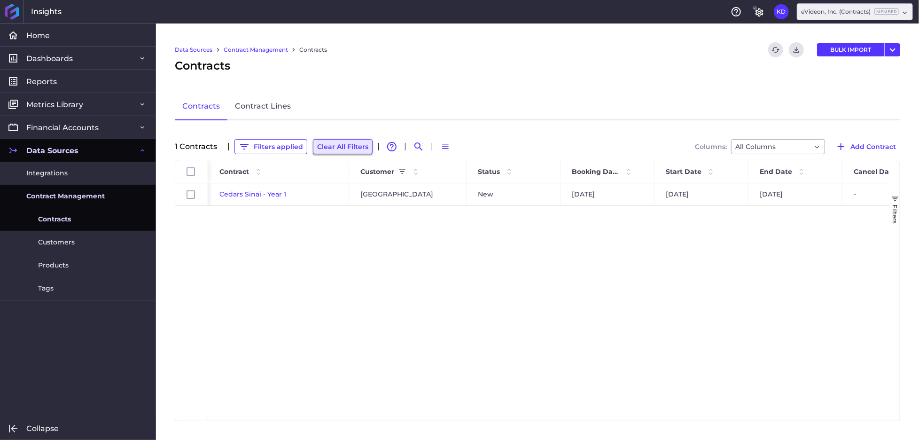
click at [336, 145] on button "Clear All Filters" at bounding box center [343, 146] width 60 height 15
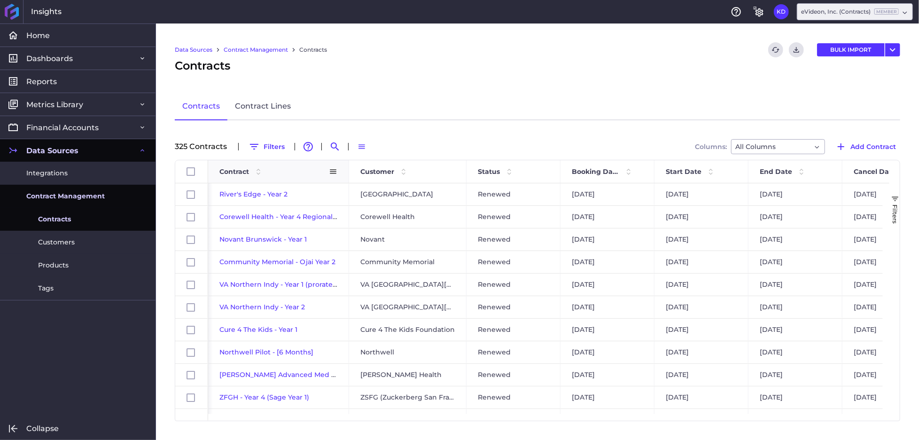
click at [231, 168] on span "Contract" at bounding box center [234, 171] width 30 height 8
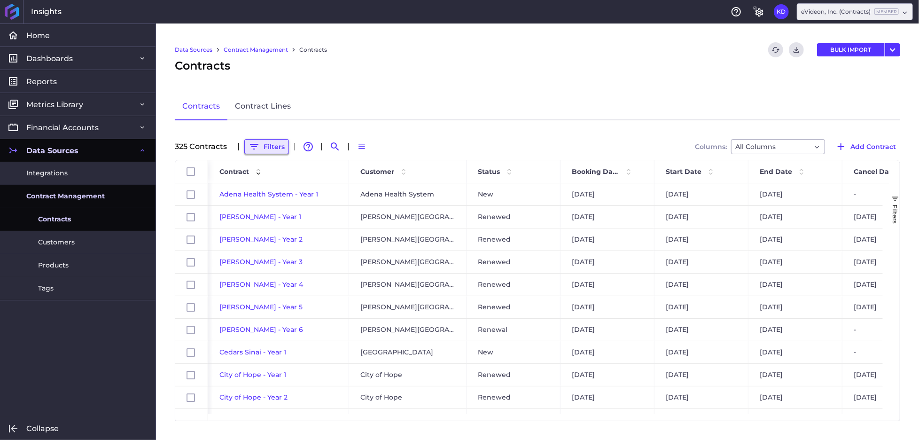
click at [276, 144] on button "Filters" at bounding box center [266, 146] width 45 height 15
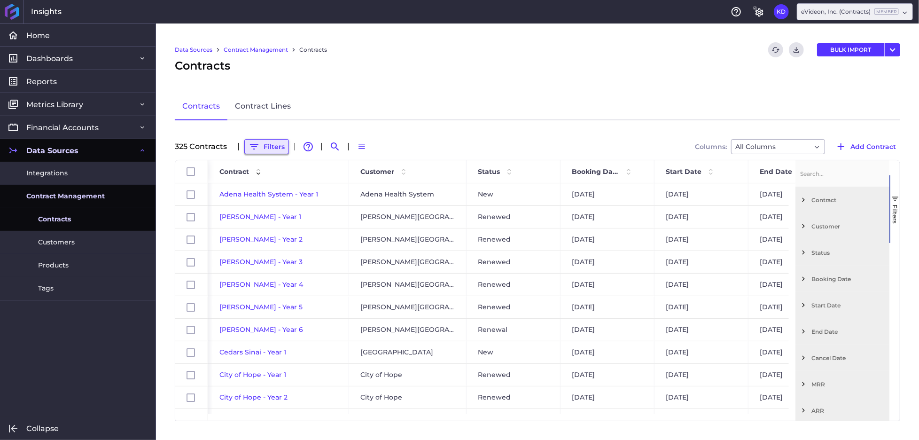
click at [276, 144] on button "Filters" at bounding box center [266, 146] width 45 height 15
